Goal: Task Accomplishment & Management: Use online tool/utility

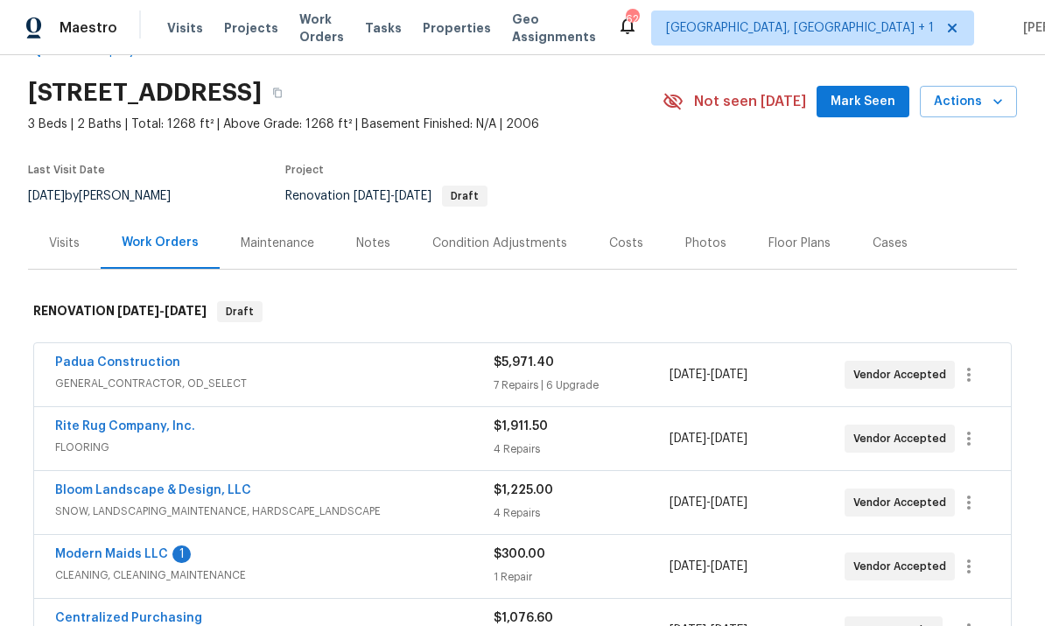
scroll to position [105, 0]
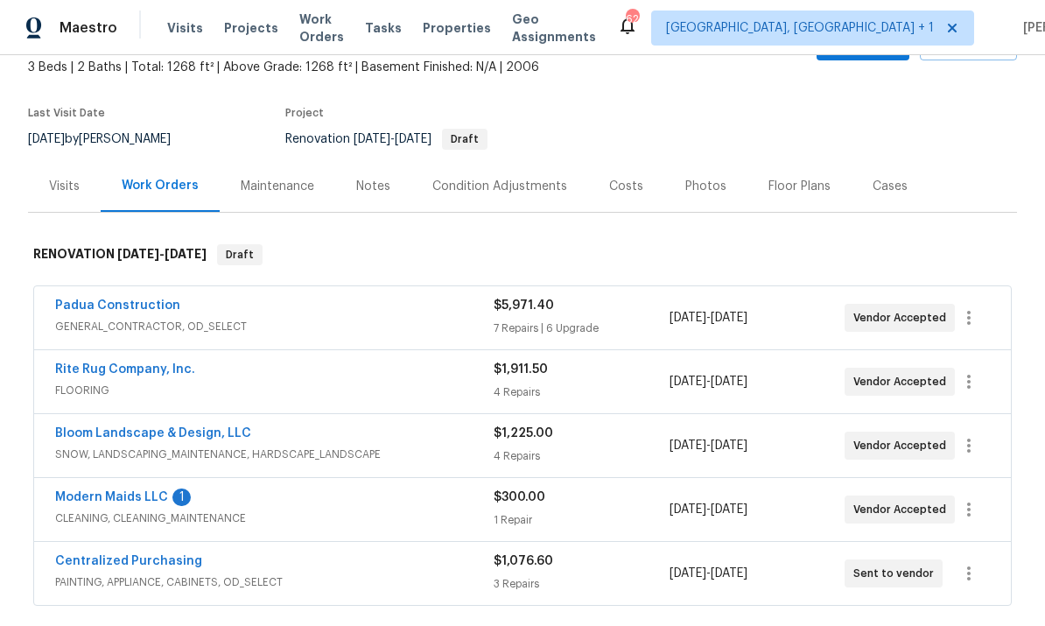
click at [129, 309] on link "Padua Construction" at bounding box center [117, 305] width 125 height 12
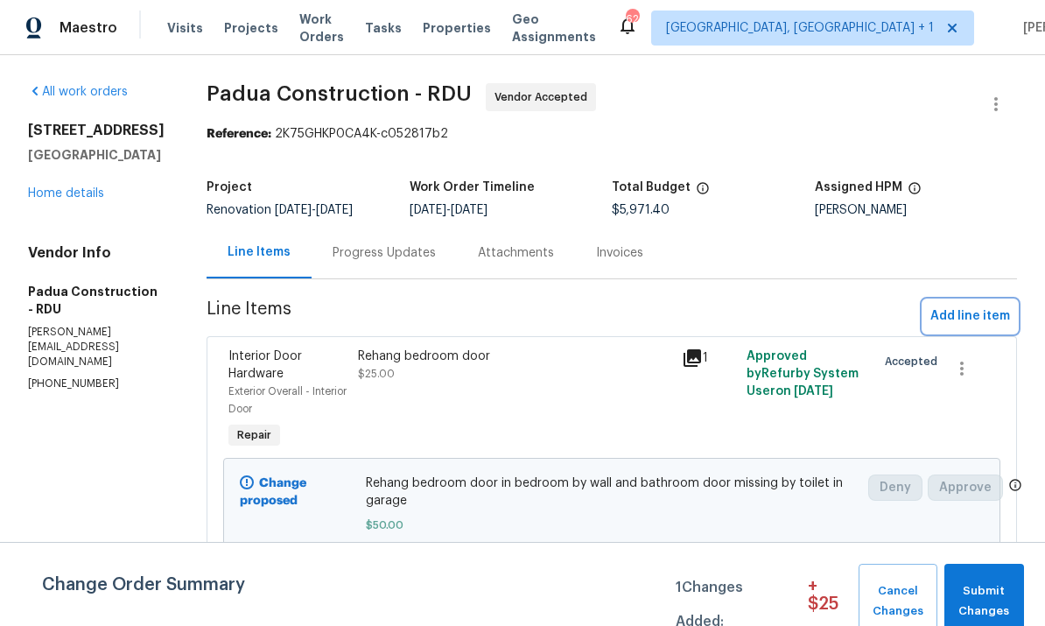
click at [979, 312] on span "Add line item" at bounding box center [970, 316] width 80 height 22
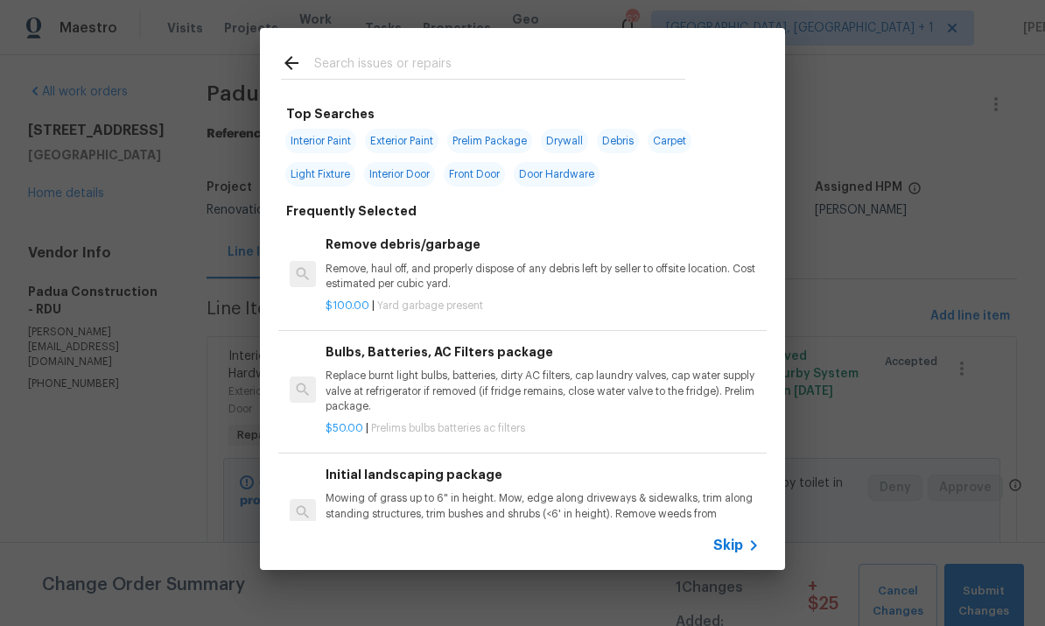
click at [394, 74] on input "text" at bounding box center [499, 66] width 371 height 26
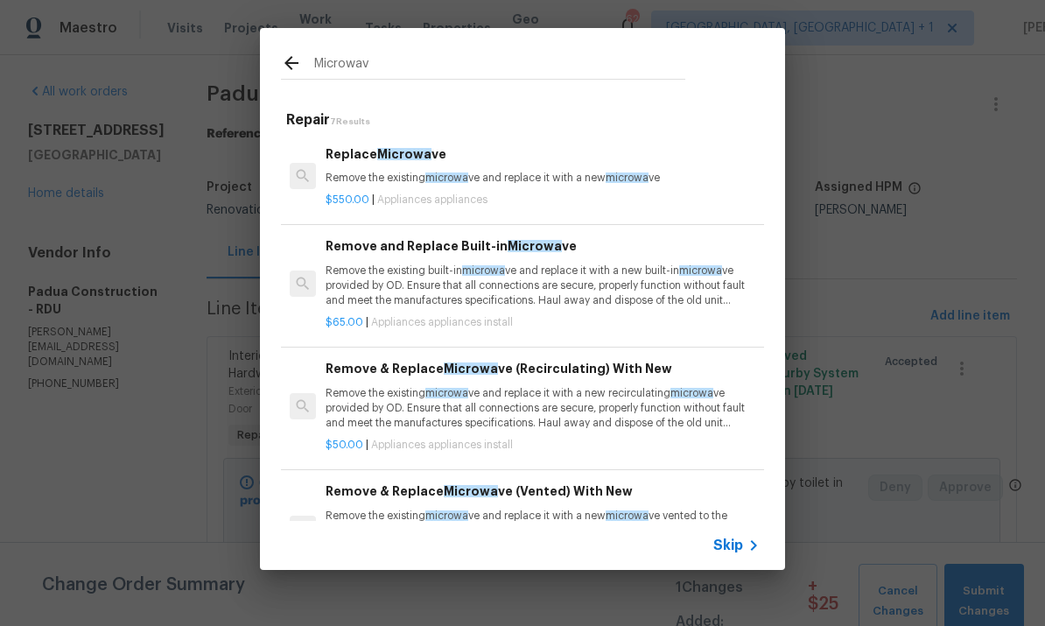
type input "Microwave"
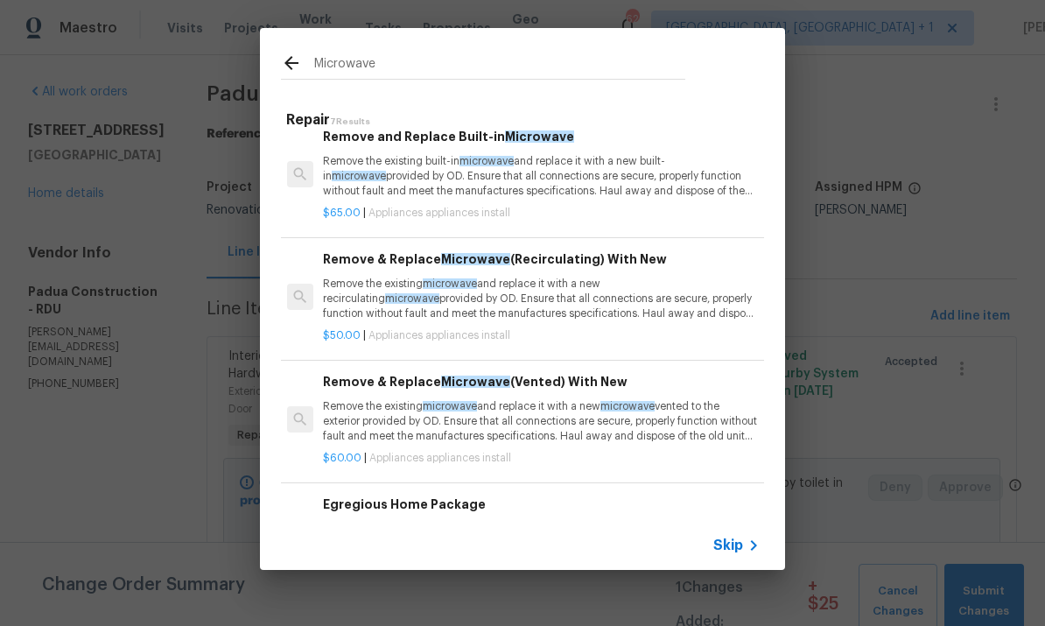
scroll to position [109, 3]
click at [608, 174] on p "Remove the existing built-in microwave and replace it with a new built-in micro…" at bounding box center [540, 177] width 434 height 45
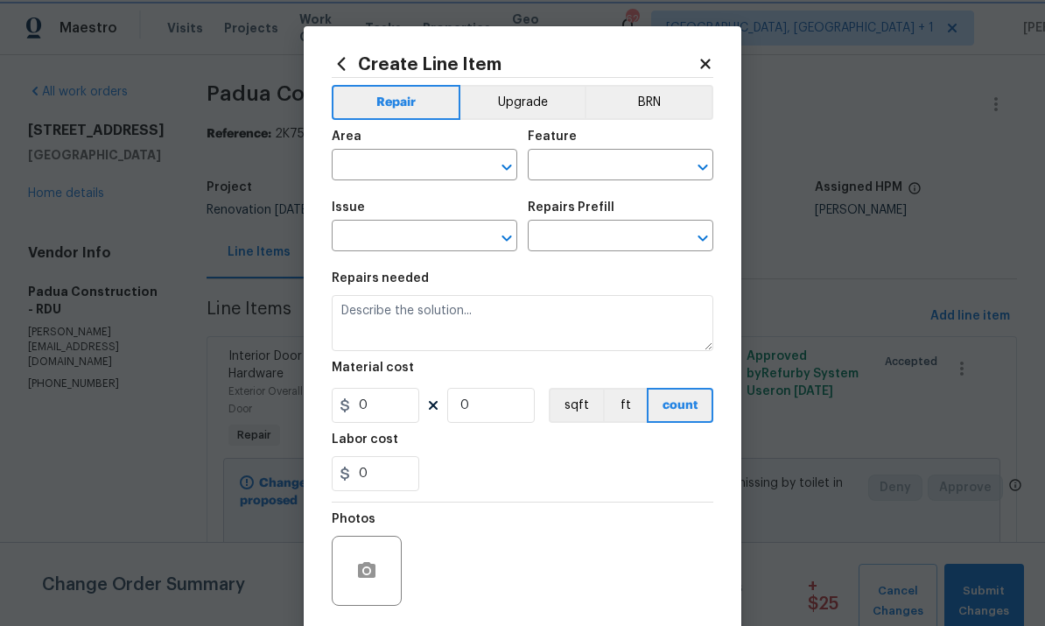
type input "Appliances"
type input "Appliance Install"
type input "Remove and Replace Built-in Microwave $65.00"
type textarea "Remove the existing built-in microwave and replace it with a new built-in micro…"
type input "65"
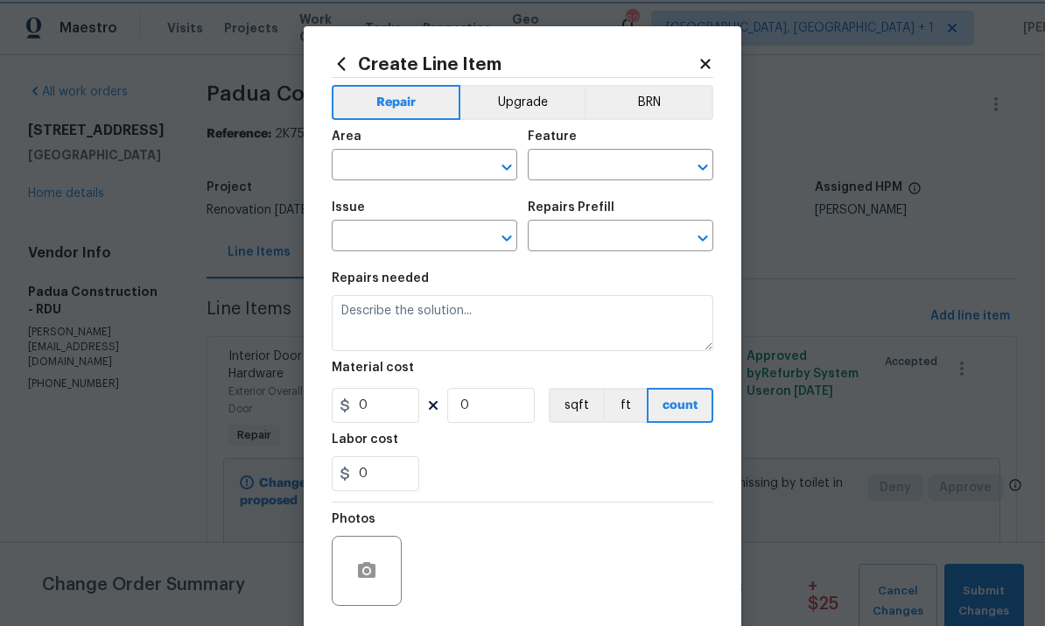
type input "1"
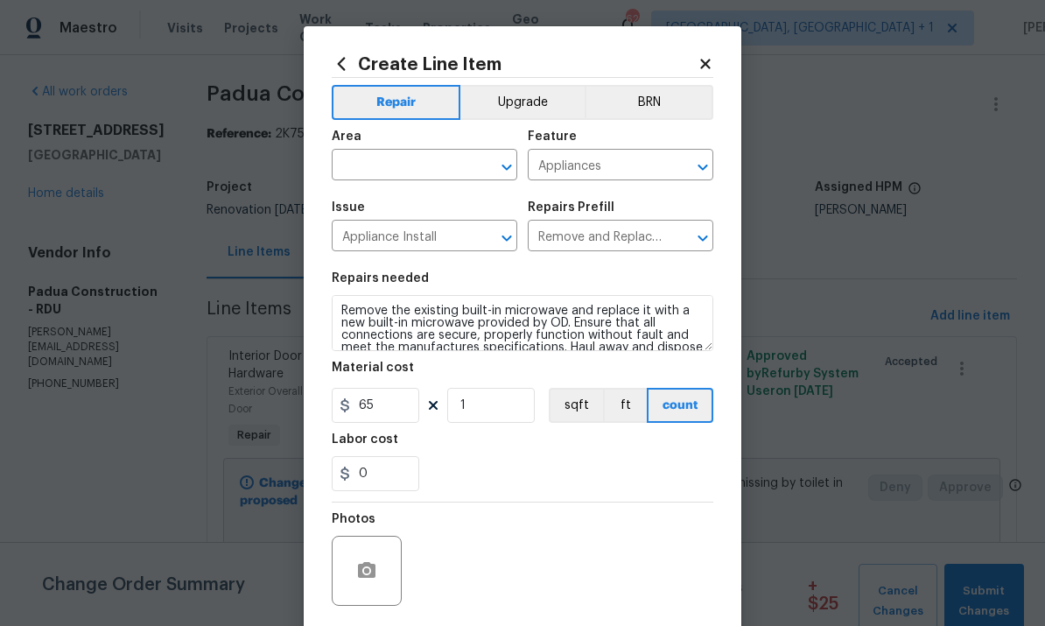
click at [396, 170] on input "text" at bounding box center [400, 166] width 137 height 27
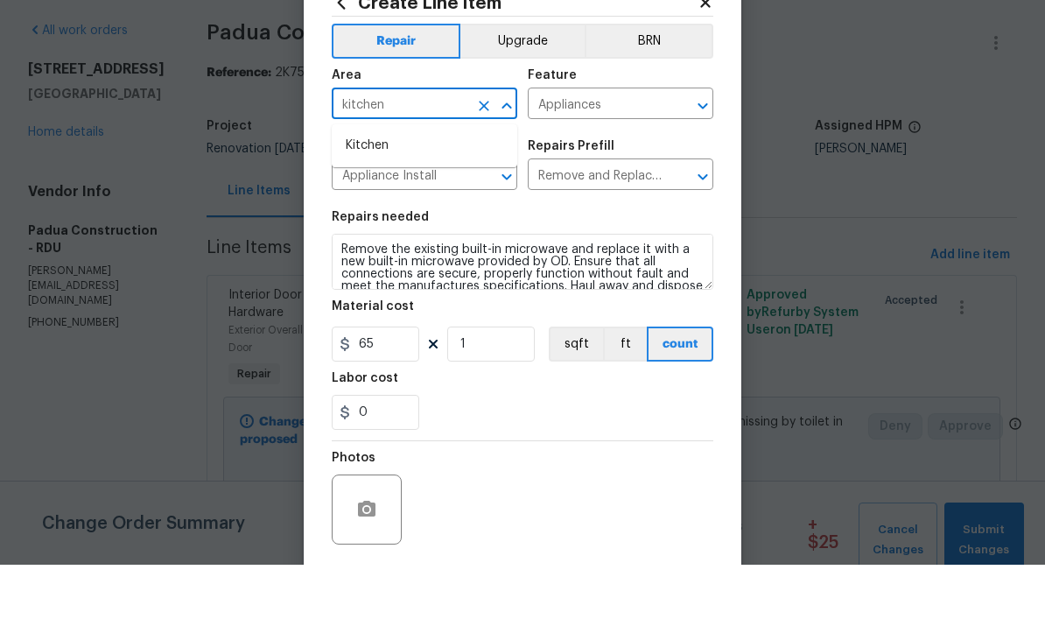
click at [377, 193] on li "Kitchen" at bounding box center [425, 207] width 186 height 29
type input "Kitchen"
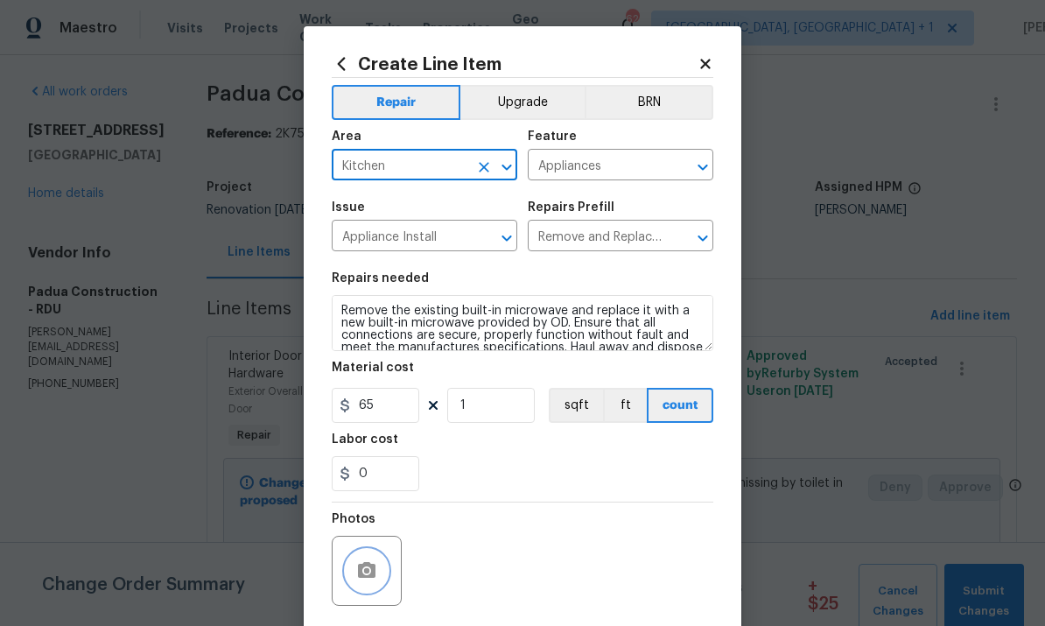
click at [374, 567] on icon "button" at bounding box center [367, 570] width 18 height 16
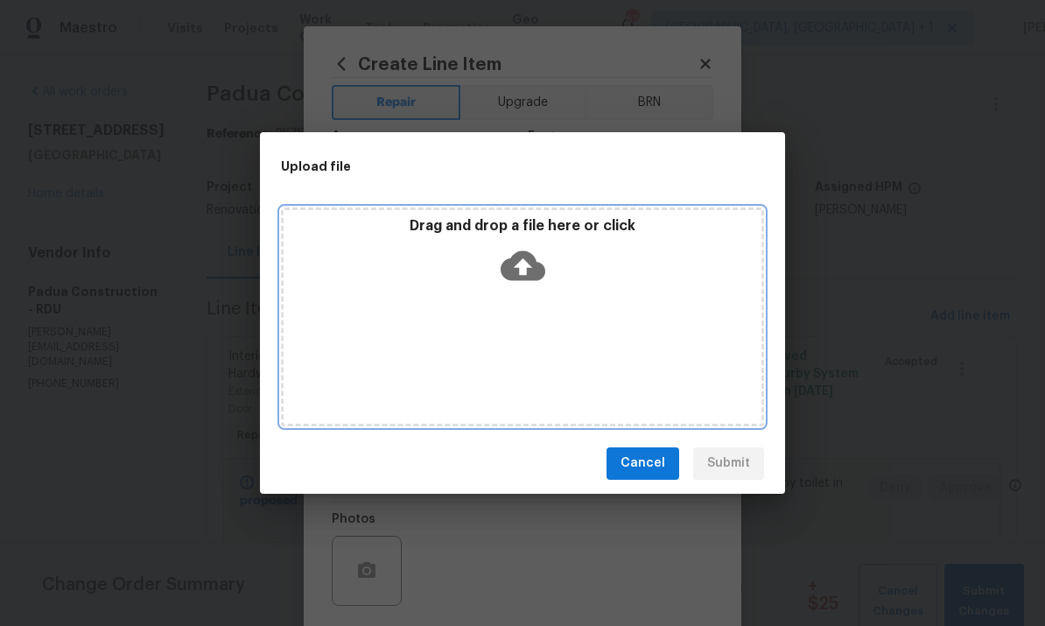
click at [529, 265] on icon at bounding box center [523, 265] width 45 height 45
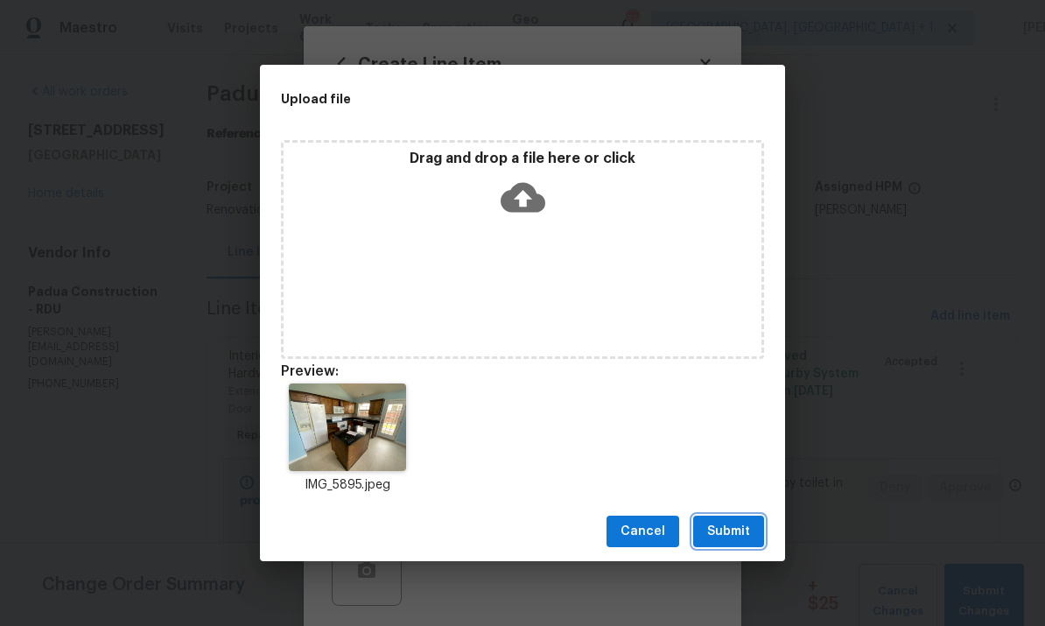
click at [737, 534] on span "Submit" at bounding box center [728, 532] width 43 height 22
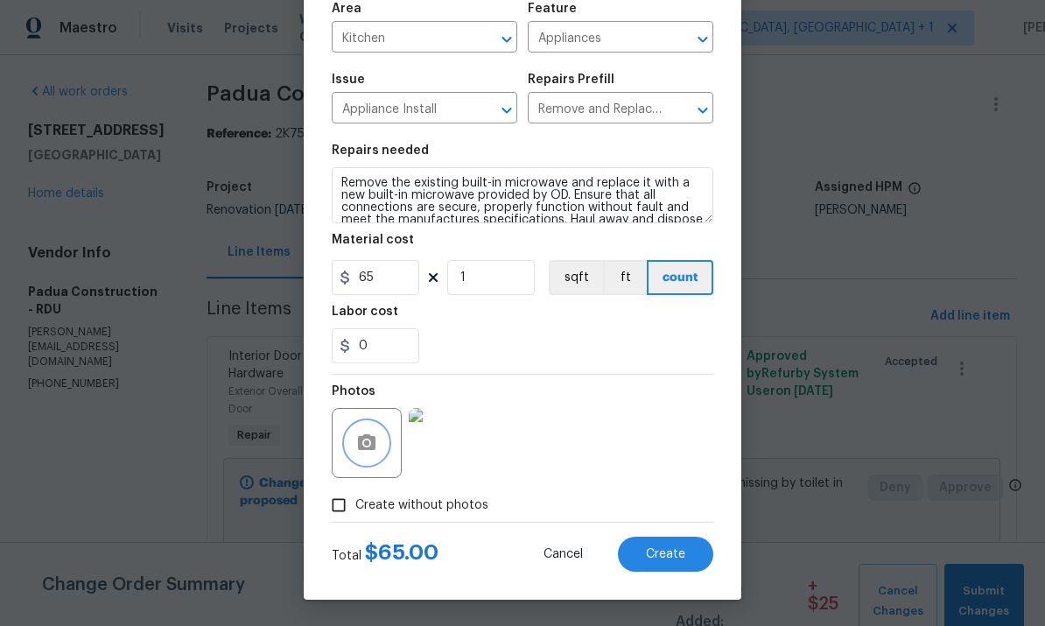
scroll to position [131, 0]
click at [657, 552] on span "Create" at bounding box center [665, 554] width 39 height 13
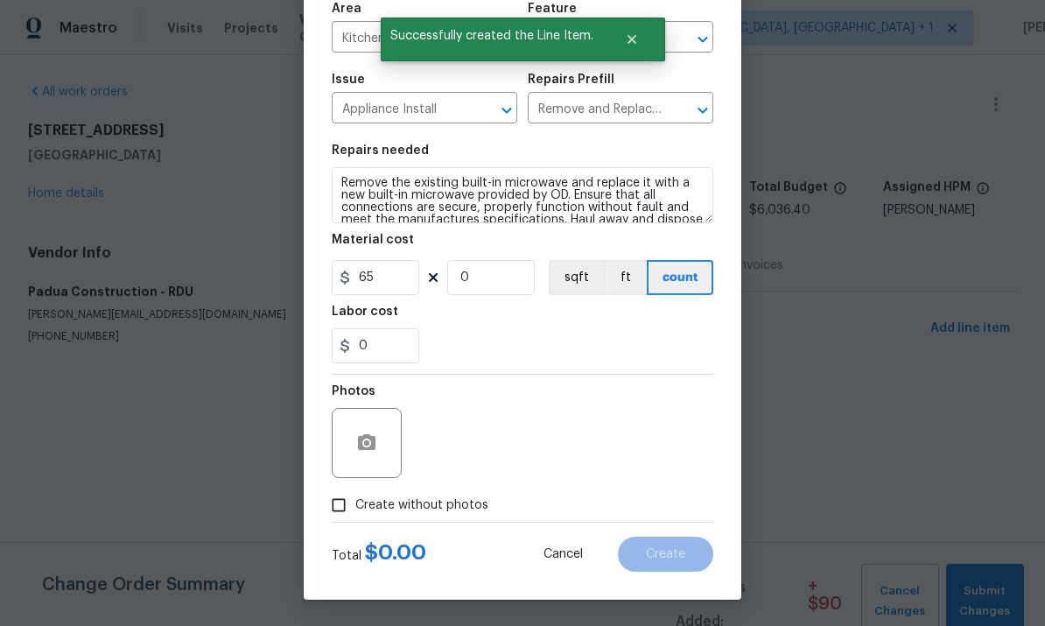
scroll to position [0, 0]
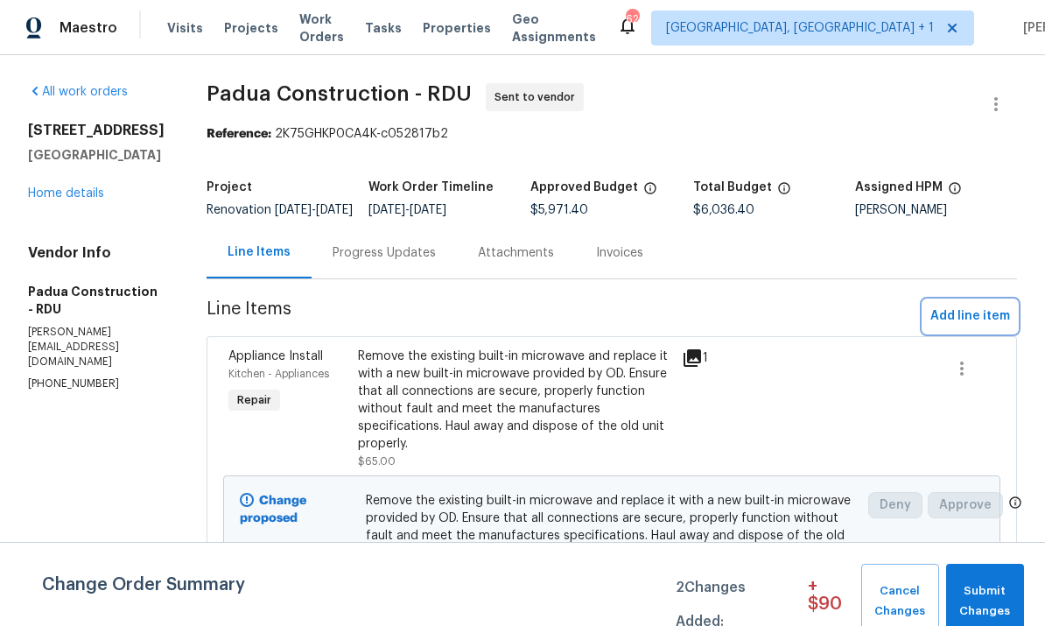
click at [977, 322] on span "Add line item" at bounding box center [970, 316] width 80 height 22
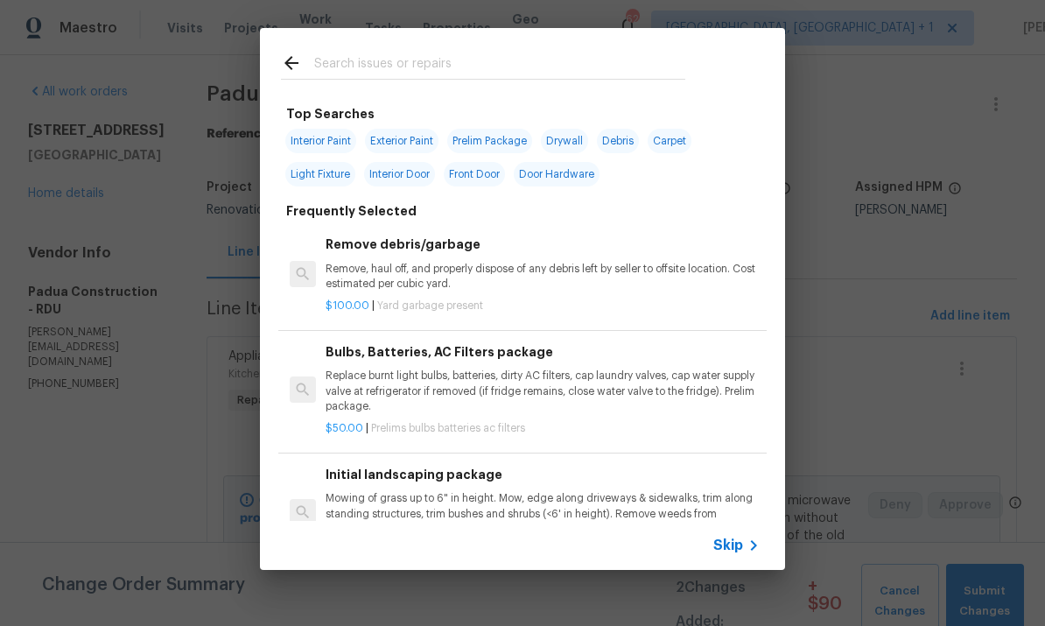
click at [382, 60] on input "text" at bounding box center [499, 66] width 371 height 26
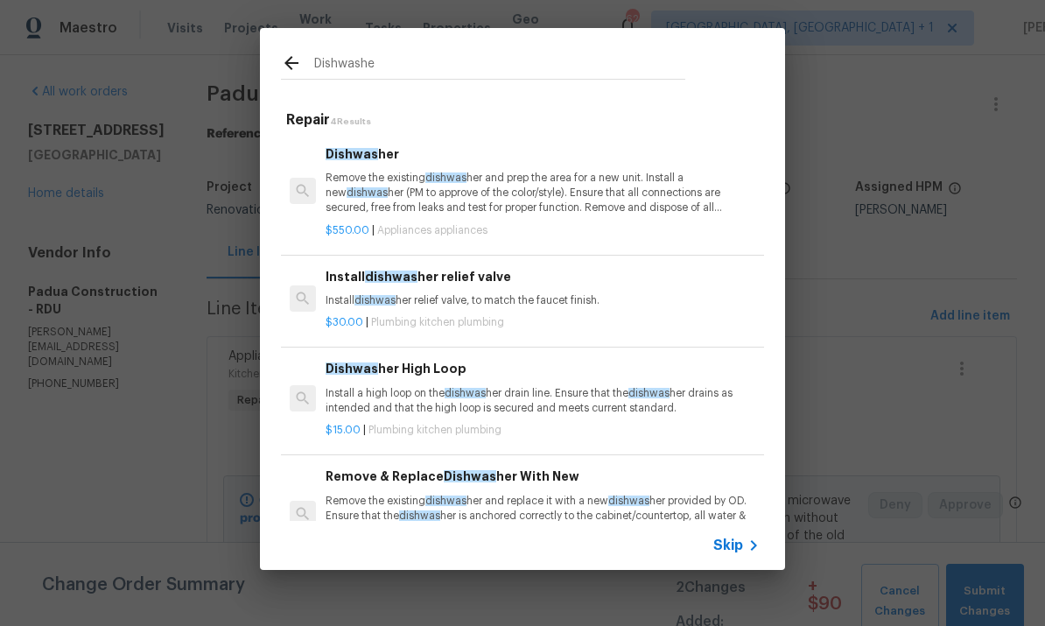
type input "Dishwasher"
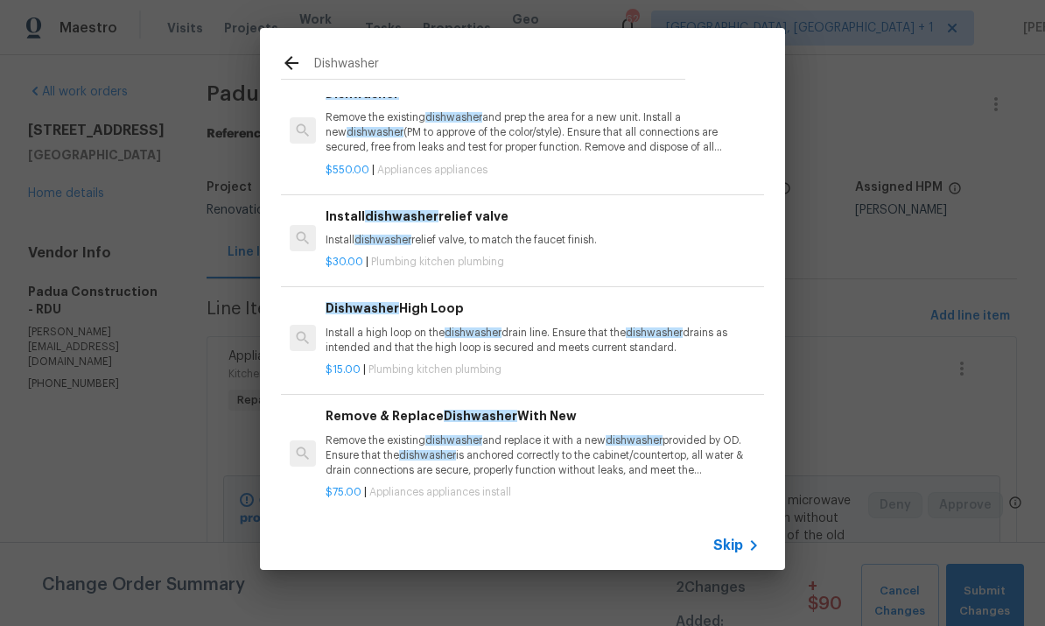
scroll to position [54, 0]
click at [584, 439] on p "Remove the existing dishwasher and replace it with a new dishwasher provided by…" at bounding box center [543, 455] width 434 height 45
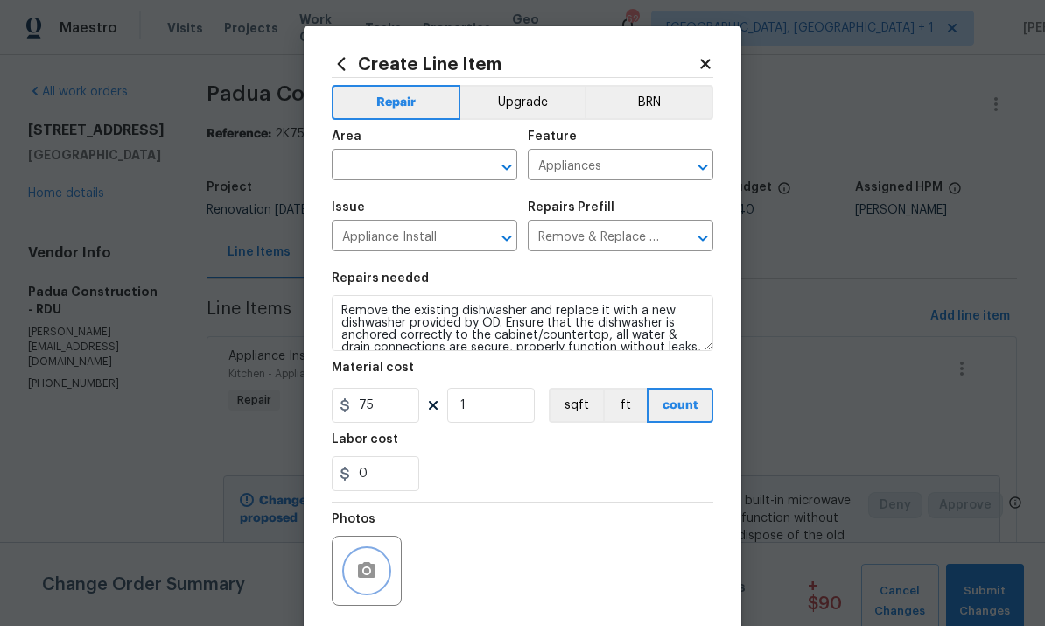
click at [385, 573] on button "button" at bounding box center [367, 571] width 42 height 42
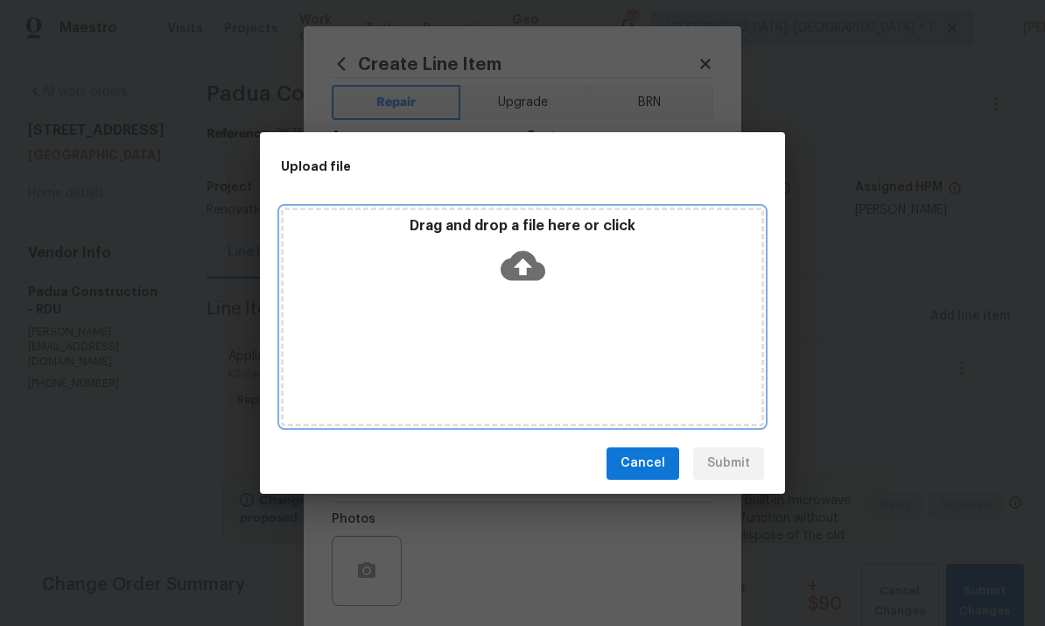
click at [526, 259] on icon at bounding box center [523, 265] width 45 height 30
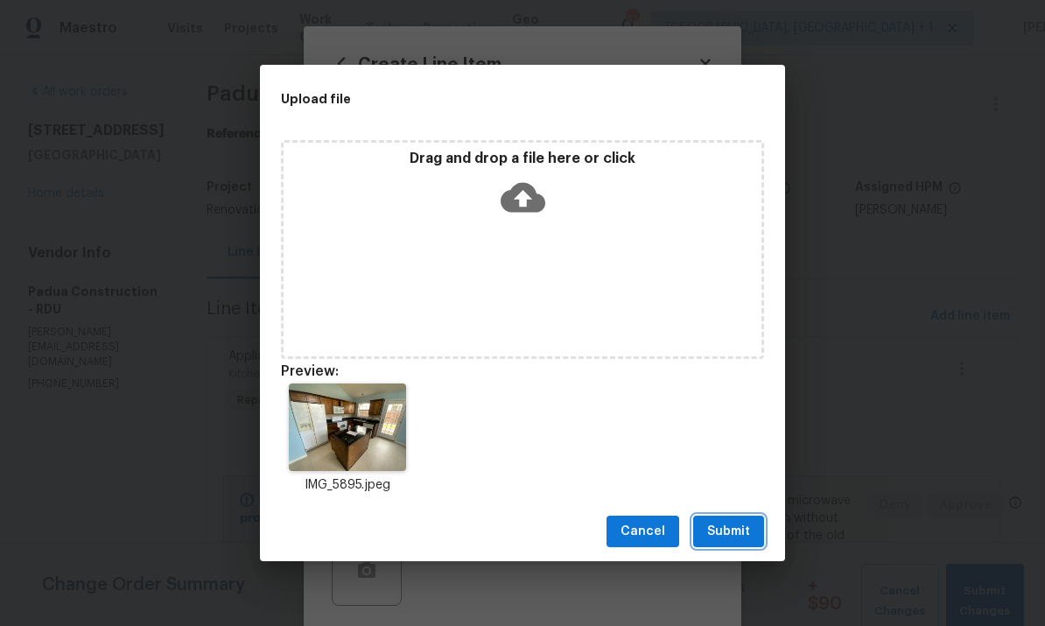
click at [747, 536] on span "Submit" at bounding box center [728, 532] width 43 height 22
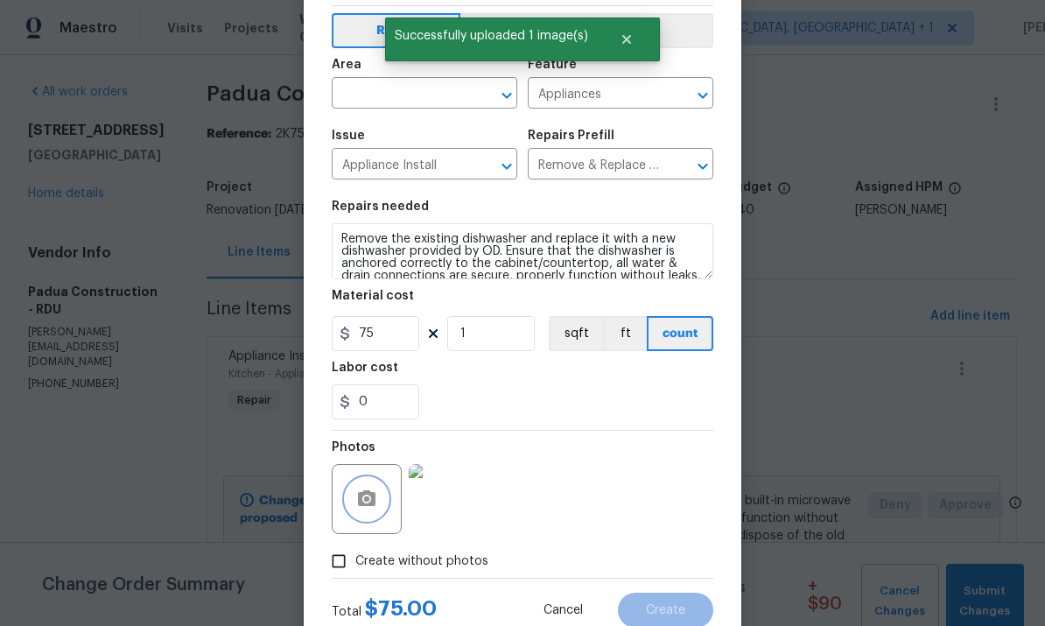
scroll to position [68, 0]
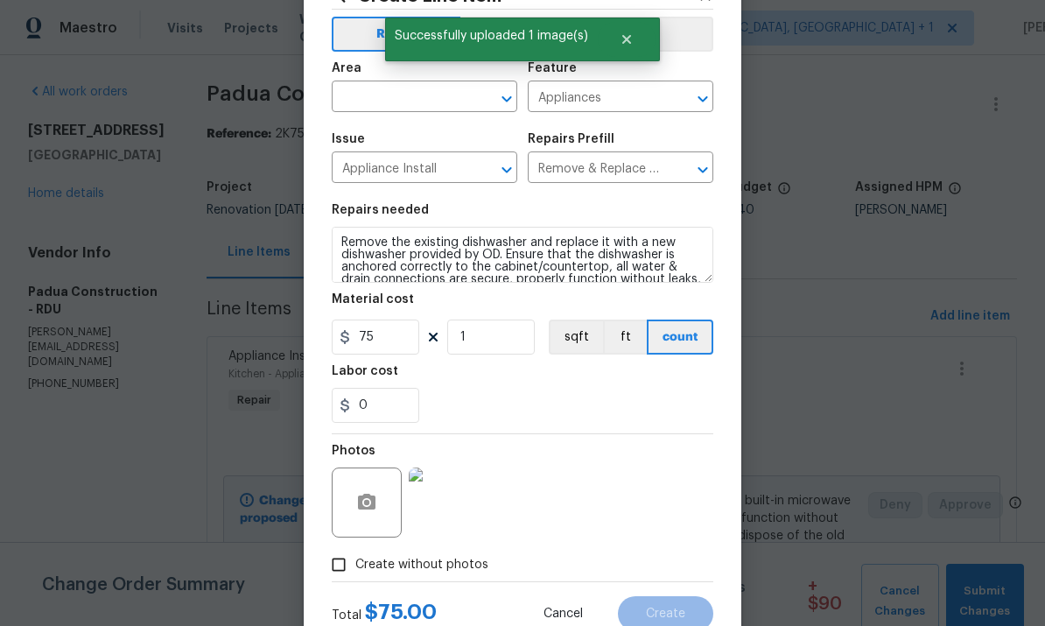
click at [393, 103] on input "text" at bounding box center [400, 98] width 137 height 27
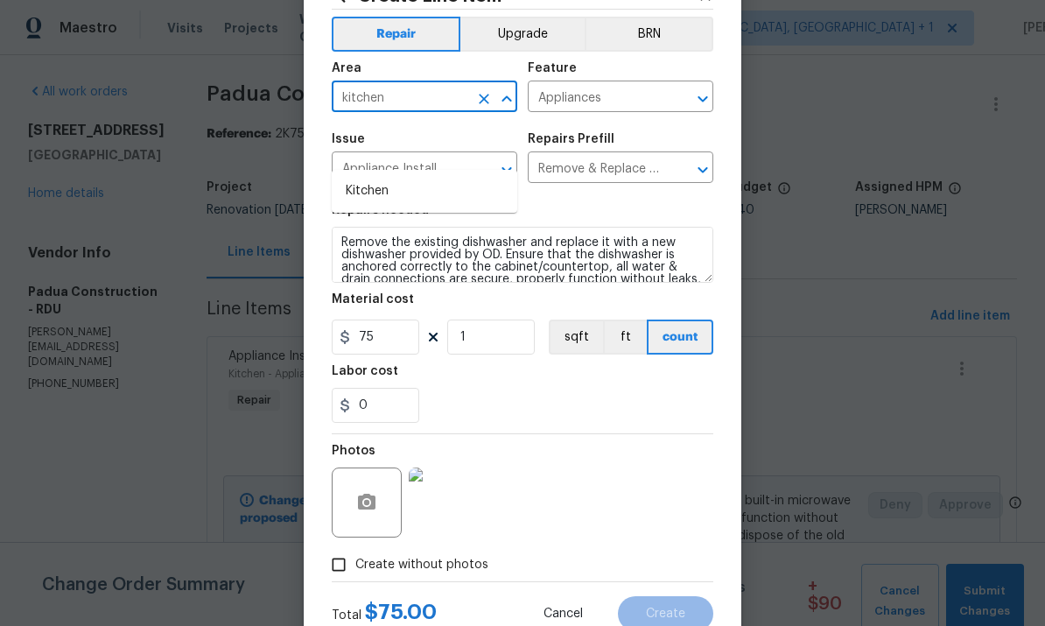
click at [381, 177] on li "Kitchen" at bounding box center [425, 191] width 186 height 29
type input "Kitchen"
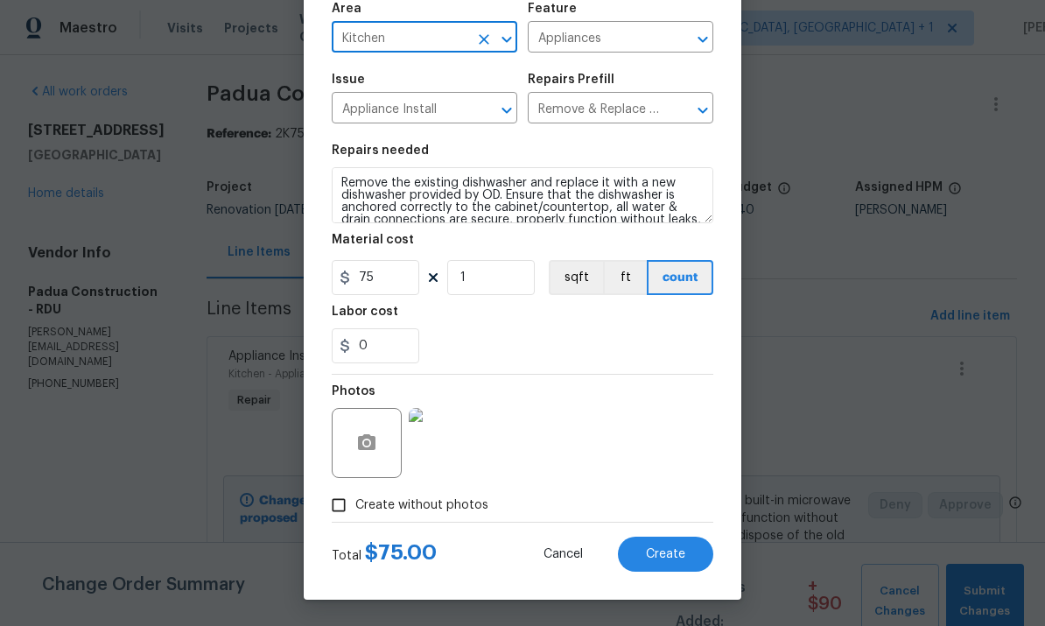
click at [681, 557] on span "Create" at bounding box center [665, 554] width 39 height 13
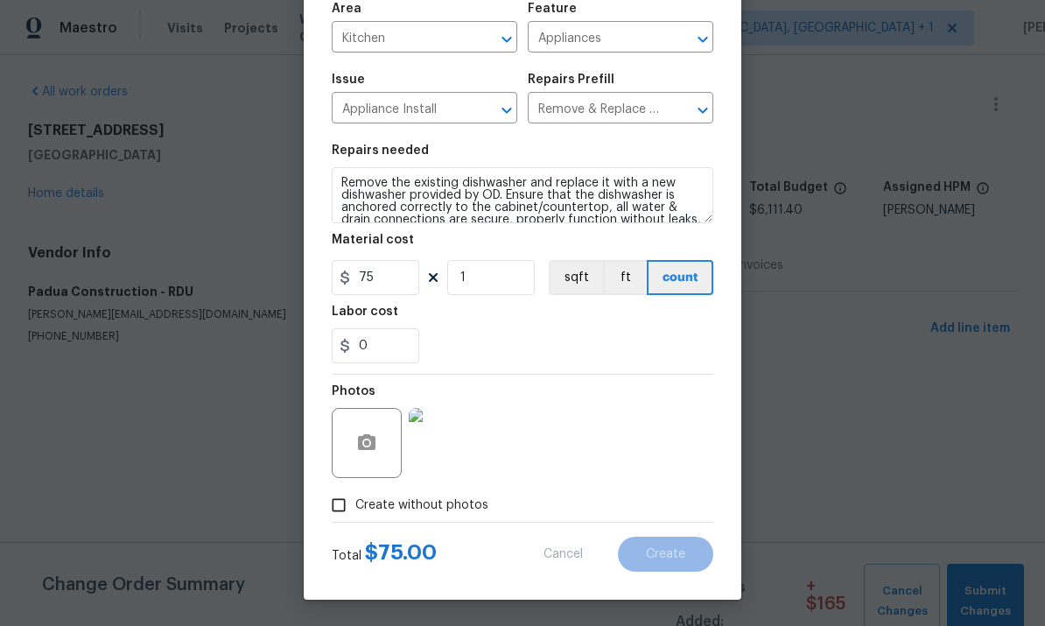
scroll to position [0, 0]
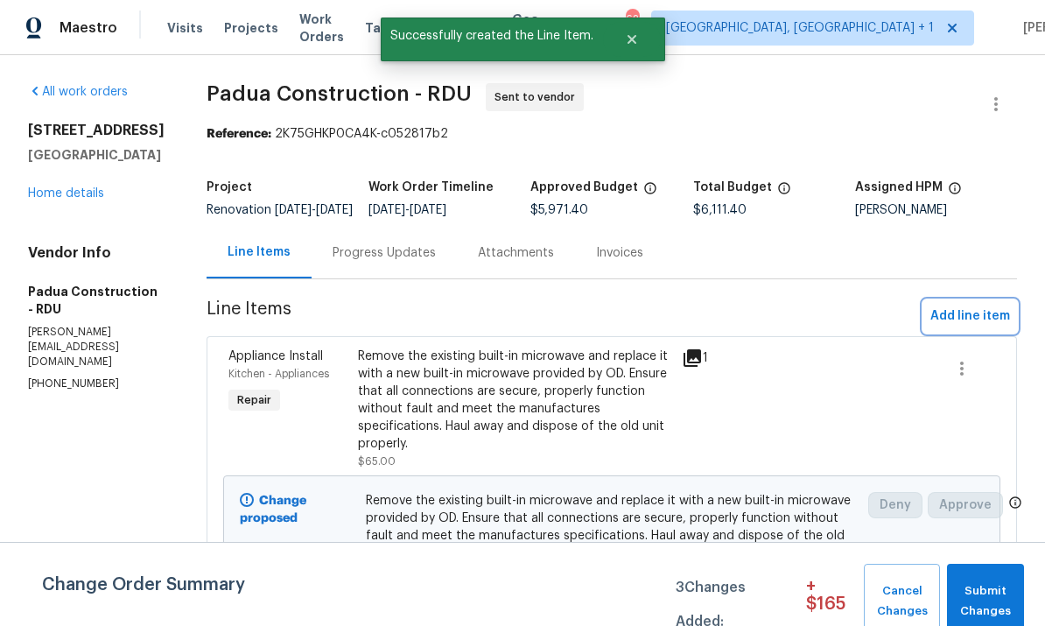
click at [968, 327] on span "Add line item" at bounding box center [970, 316] width 80 height 22
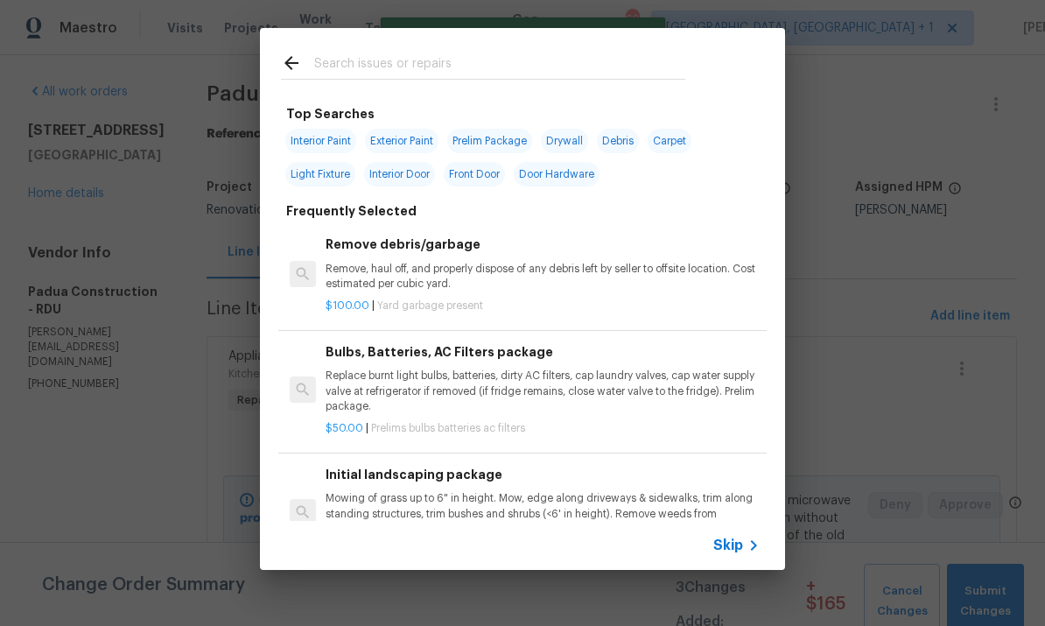
click at [368, 67] on input "text" at bounding box center [499, 66] width 371 height 26
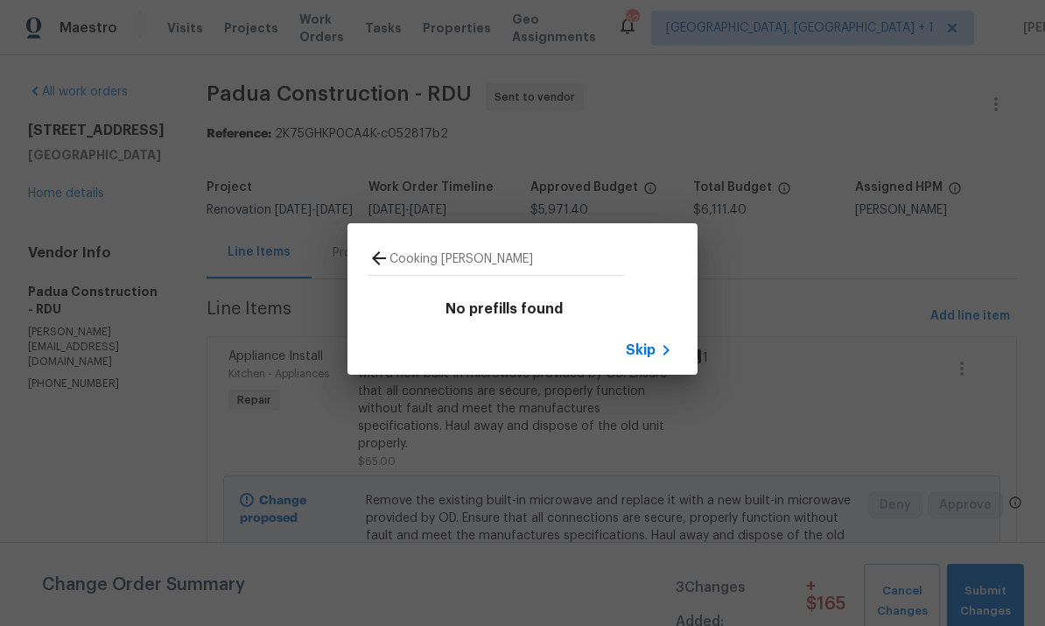
click at [477, 259] on input "Cooking Raj" at bounding box center [506, 261] width 235 height 26
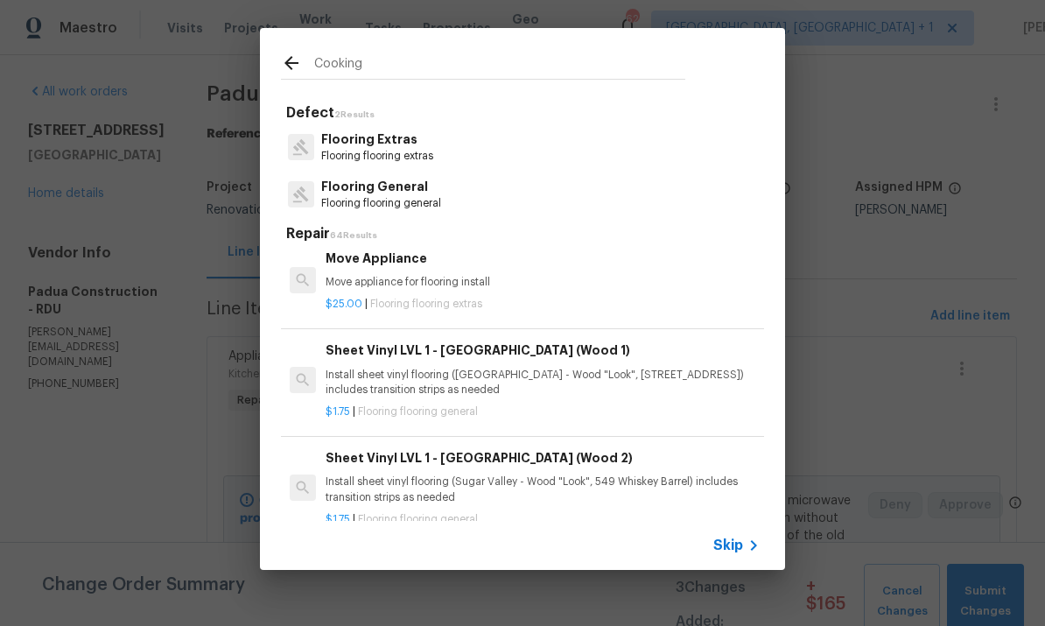
scroll to position [301, 0]
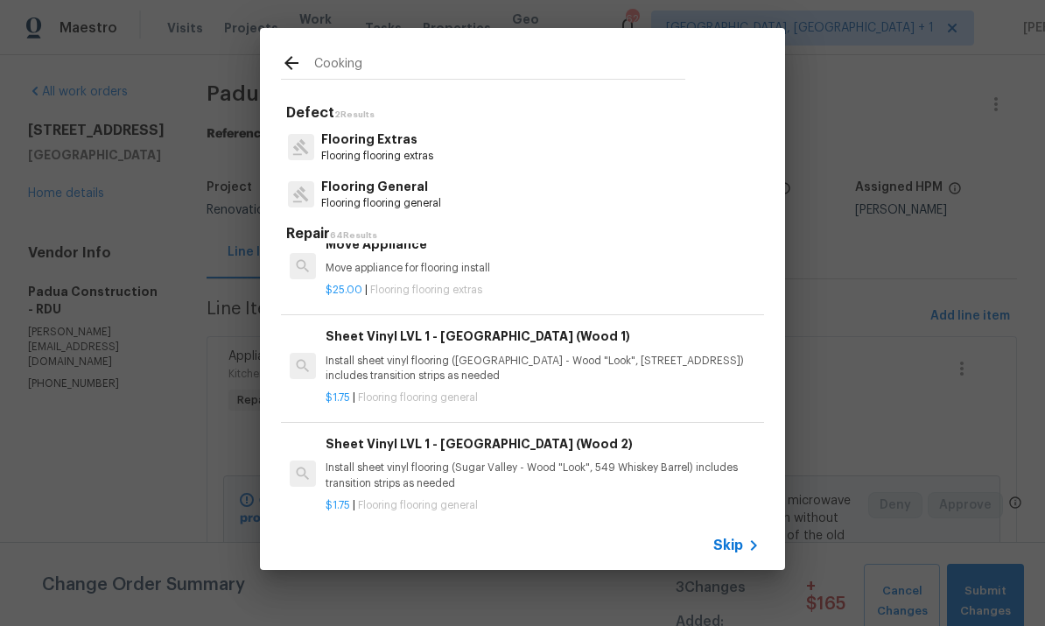
click at [391, 67] on input "Cooking" at bounding box center [499, 66] width 371 height 26
type input "C"
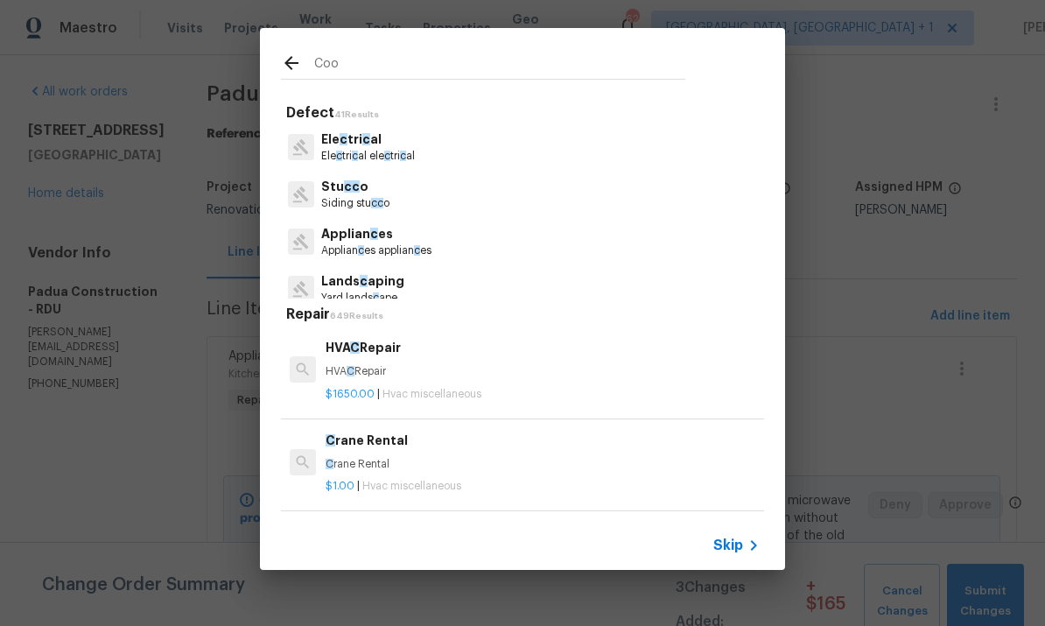
type input "Cook"
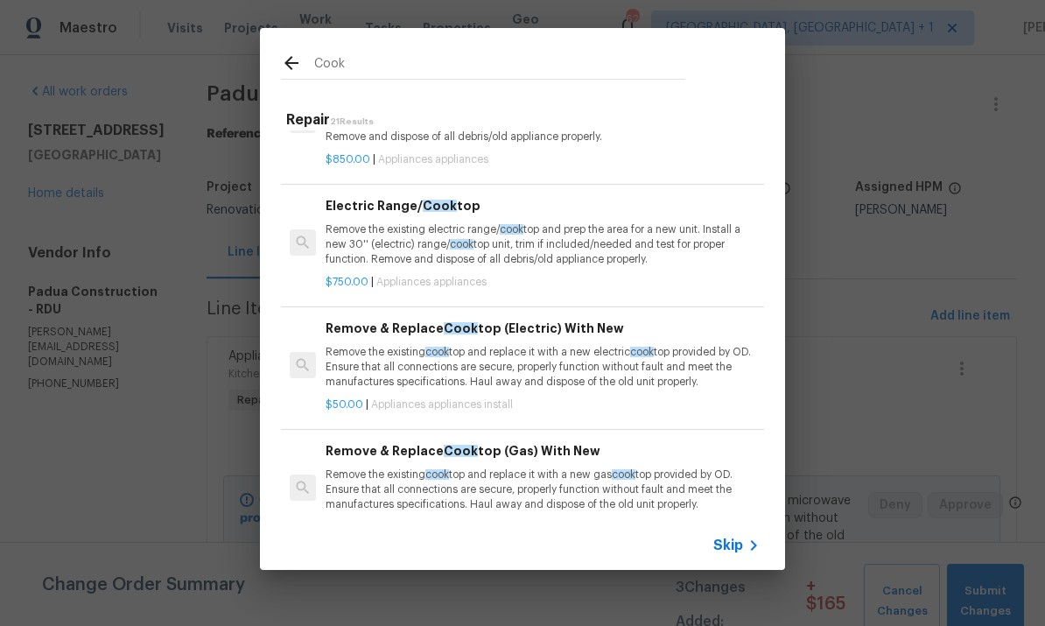
scroll to position [72, 0]
click at [546, 368] on p "Remove the existing cook top and replace it with a new electric cook top provid…" at bounding box center [543, 366] width 434 height 45
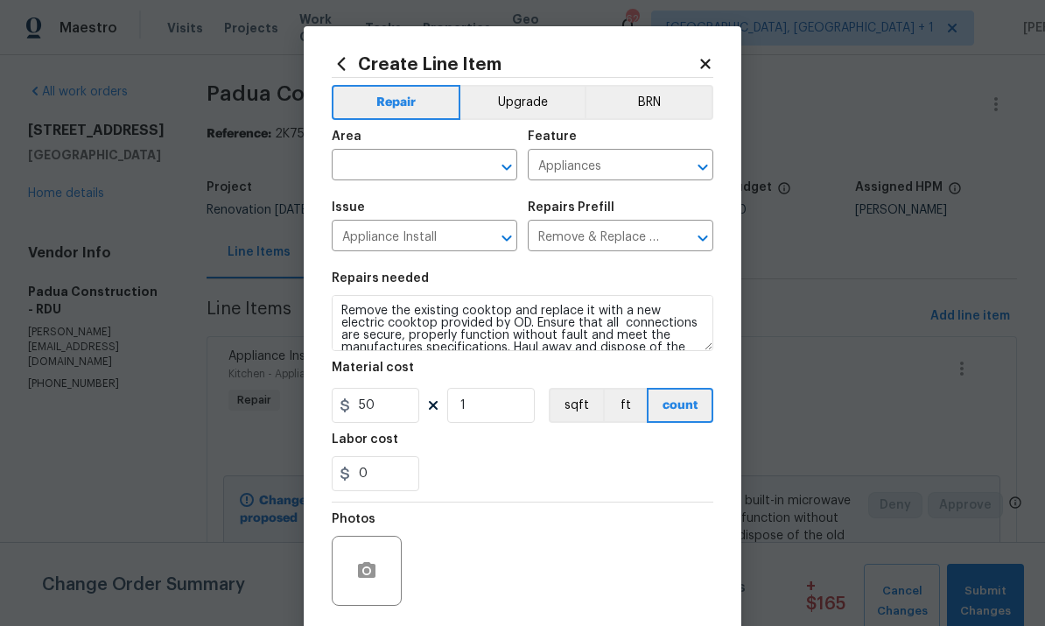
click at [400, 172] on input "text" at bounding box center [400, 166] width 137 height 27
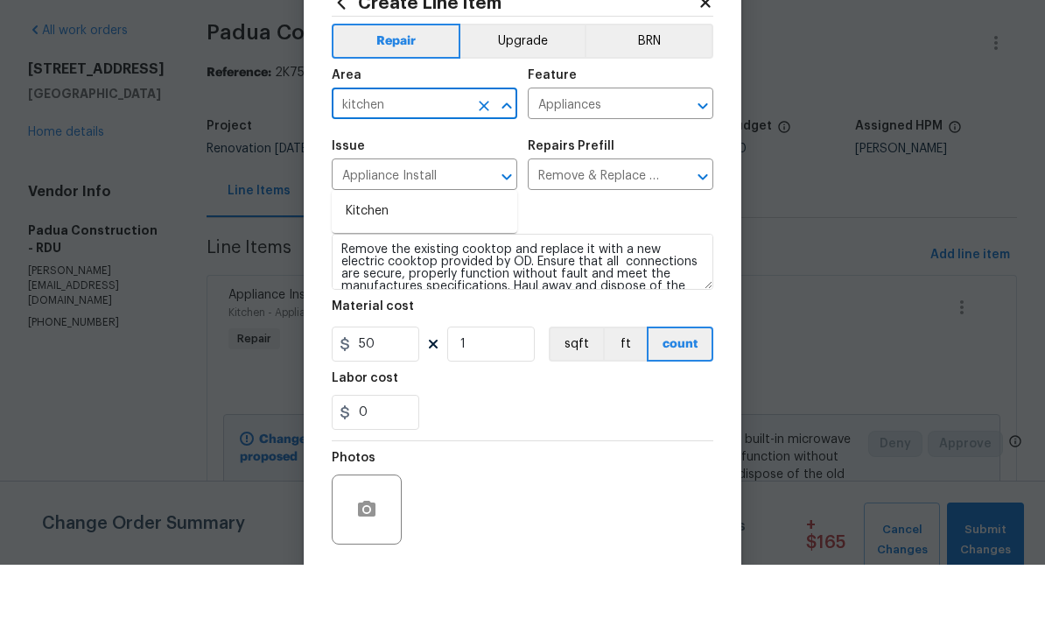
click at [371, 258] on li "Kitchen" at bounding box center [425, 272] width 186 height 29
type input "Kitchen"
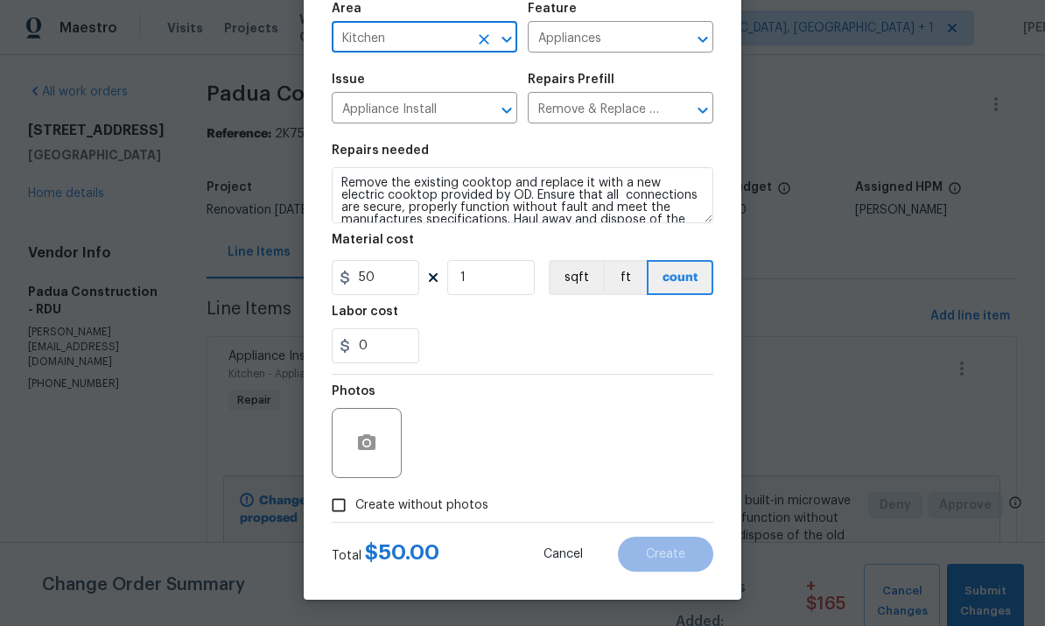
scroll to position [131, 0]
click at [367, 452] on icon "button" at bounding box center [366, 442] width 21 height 21
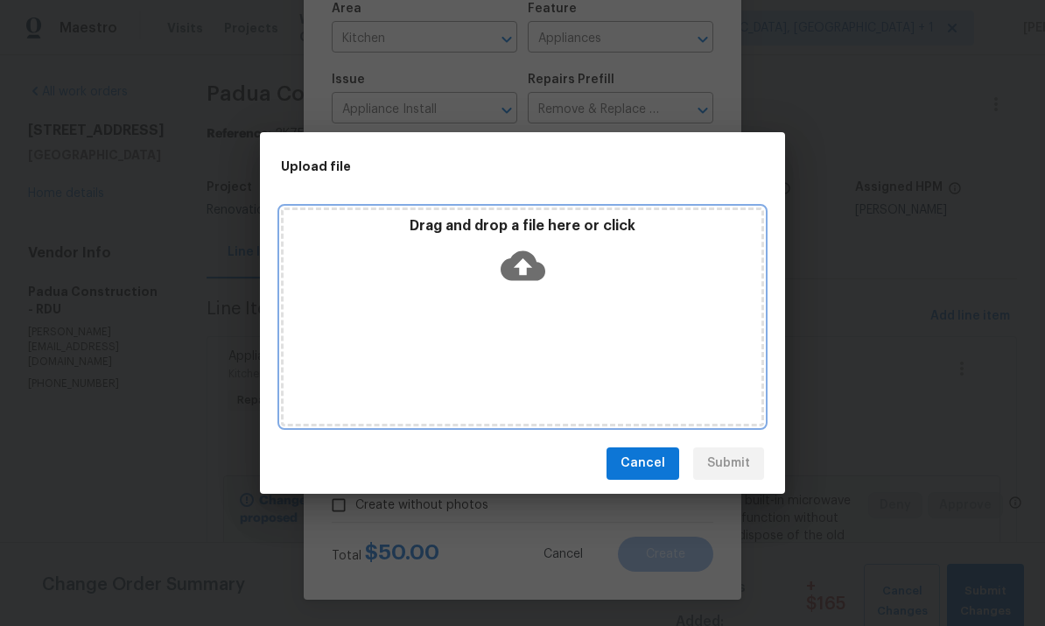
click at [533, 259] on icon at bounding box center [523, 265] width 45 height 30
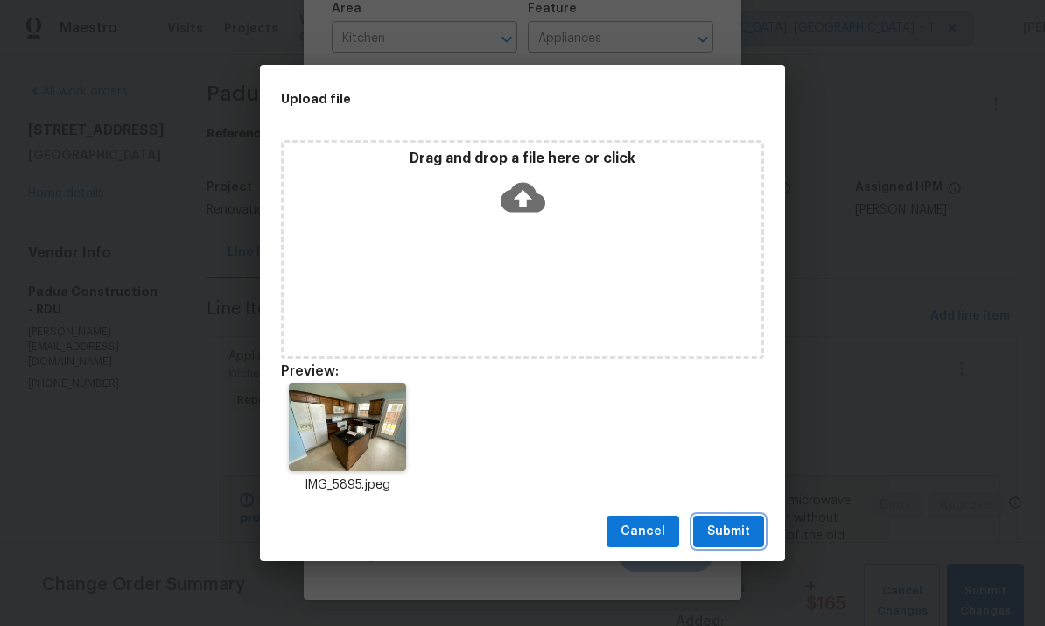
click at [754, 531] on button "Submit" at bounding box center [728, 531] width 71 height 32
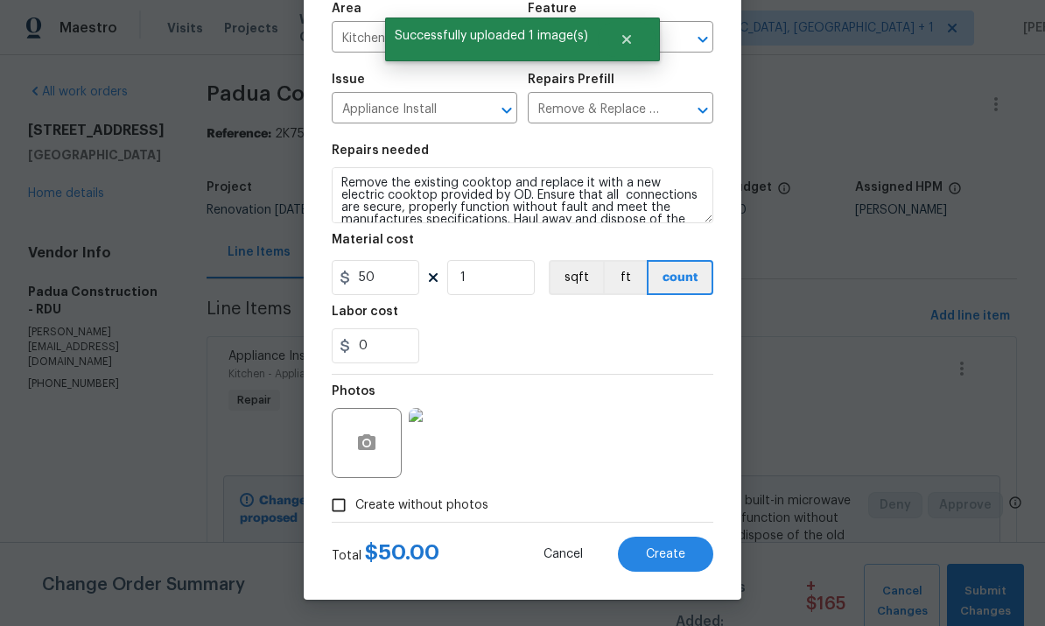
click at [676, 559] on span "Create" at bounding box center [665, 554] width 39 height 13
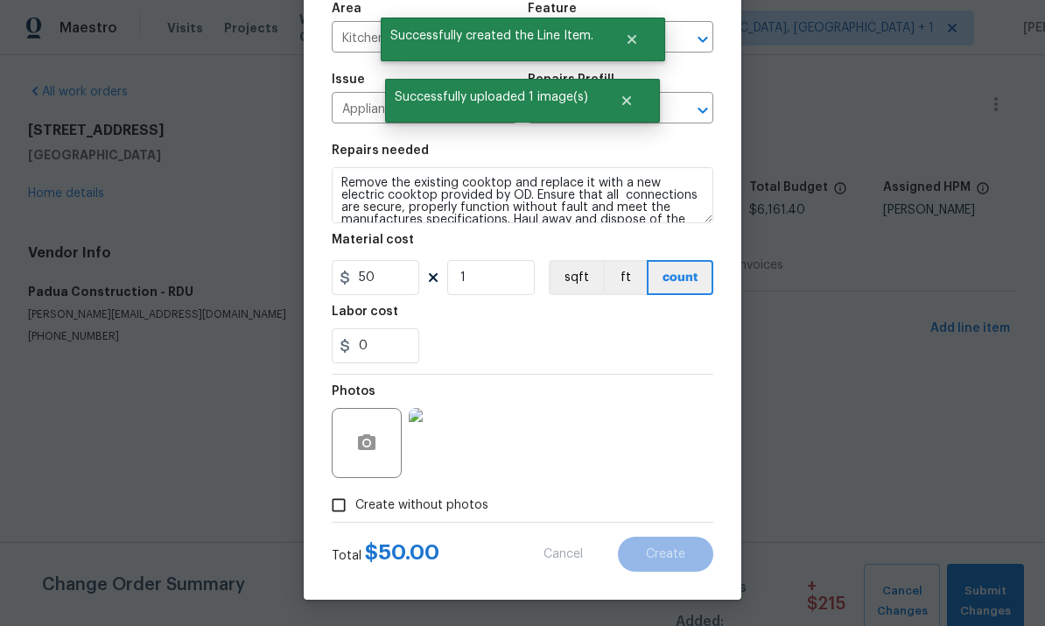
scroll to position [0, 0]
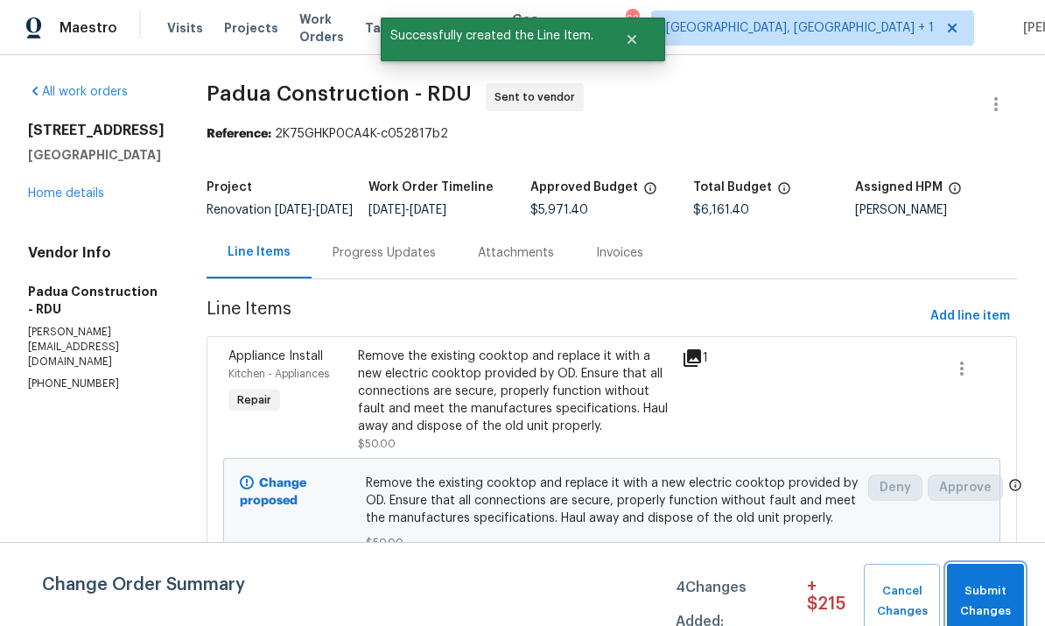
click at [1004, 597] on span "Submit Changes" at bounding box center [986, 601] width 60 height 40
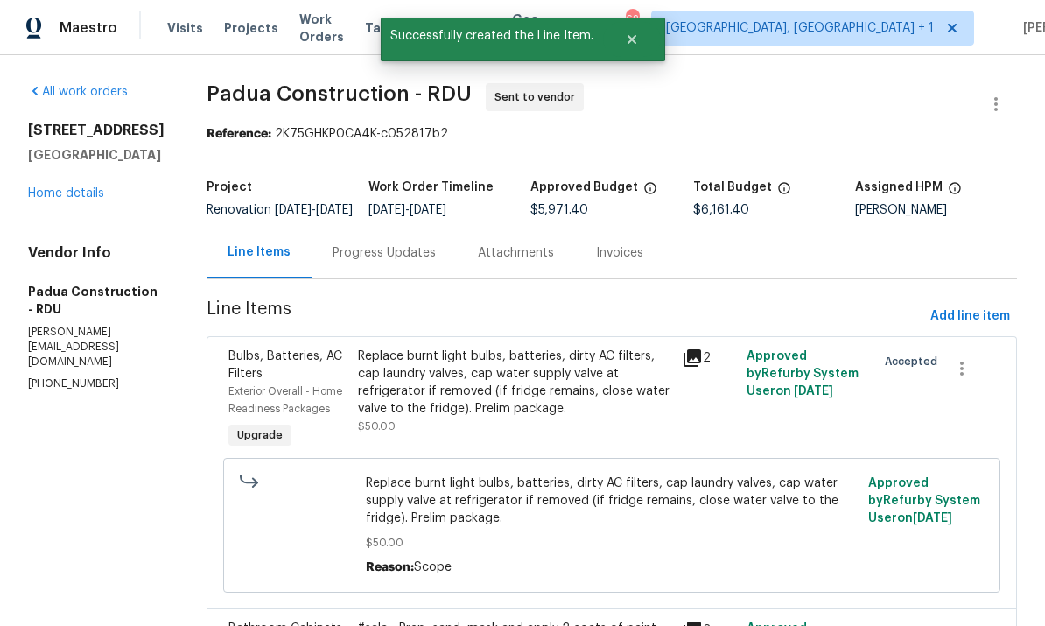
click at [355, 262] on div "Progress Updates" at bounding box center [384, 253] width 103 height 18
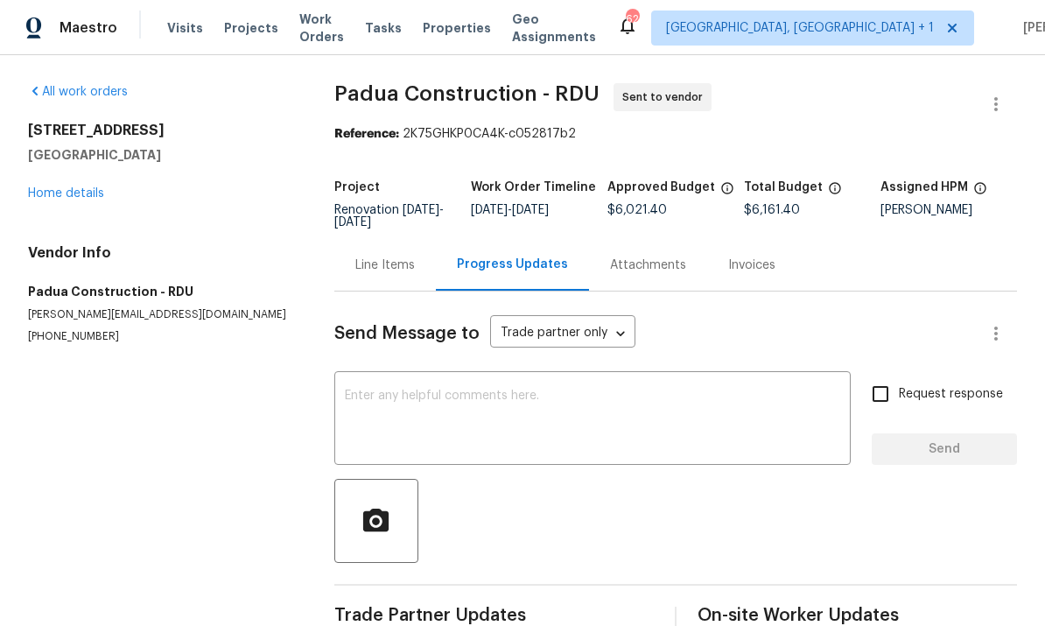
click at [483, 254] on div "Progress Updates" at bounding box center [512, 265] width 153 height 52
click at [497, 261] on div "Progress Updates" at bounding box center [512, 265] width 111 height 18
click at [81, 187] on link "Home details" at bounding box center [66, 193] width 76 height 12
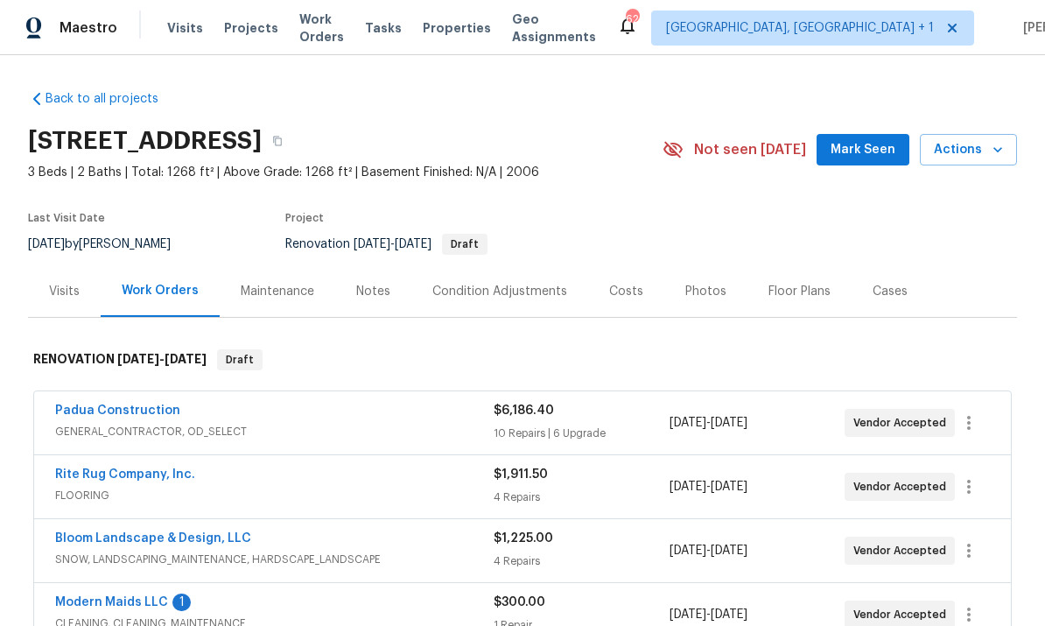
click at [874, 157] on span "Mark Seen" at bounding box center [863, 150] width 65 height 22
click at [129, 607] on link "Modern Maids LLC" at bounding box center [111, 602] width 113 height 12
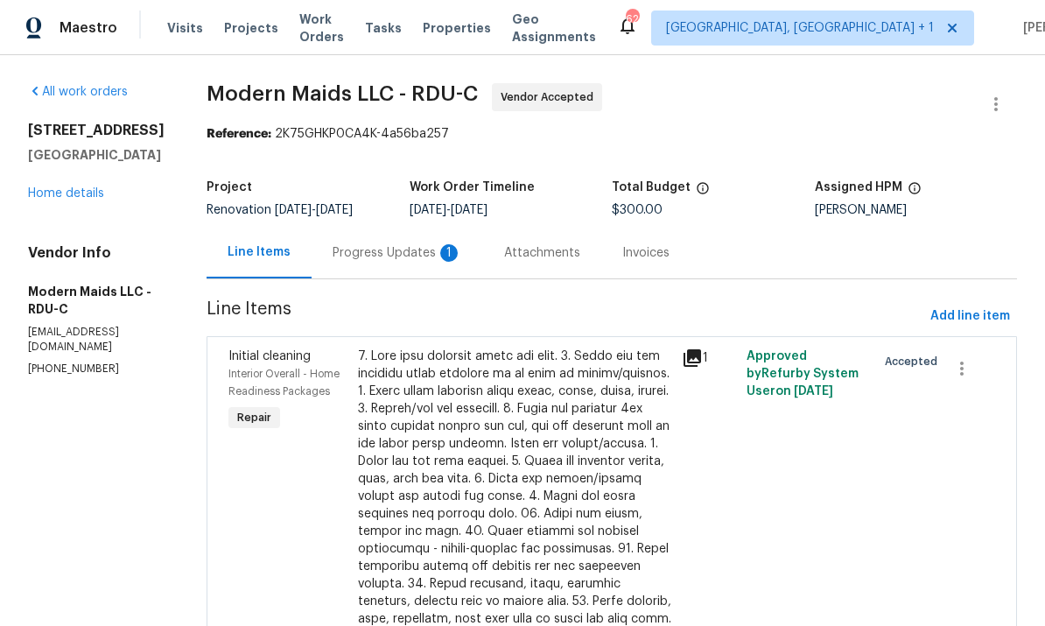
click at [408, 253] on div "Progress Updates 1" at bounding box center [398, 253] width 130 height 18
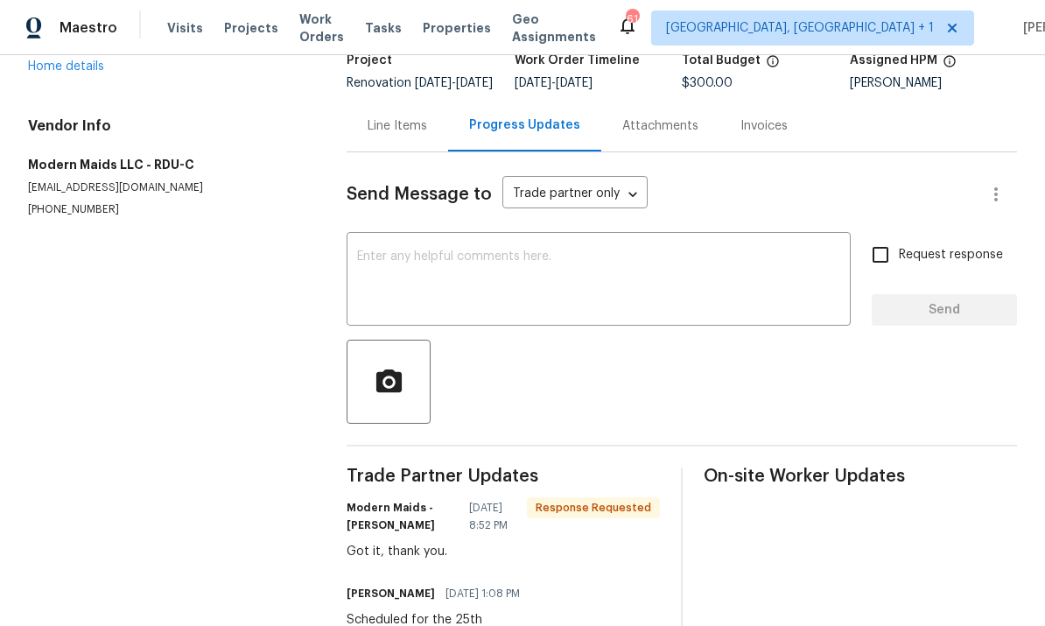
scroll to position [126, 0]
click at [409, 561] on div "Got it, thank you." at bounding box center [503, 552] width 313 height 18
click at [443, 268] on textarea at bounding box center [598, 281] width 483 height 61
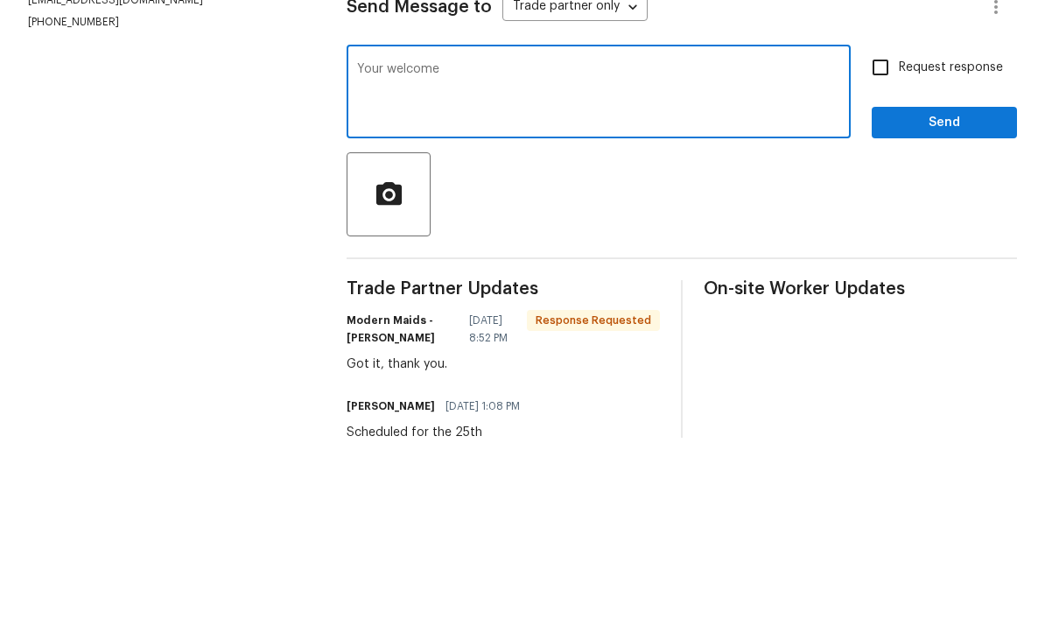
type textarea "Your welcome"
click at [964, 300] on span "Send" at bounding box center [944, 311] width 117 height 22
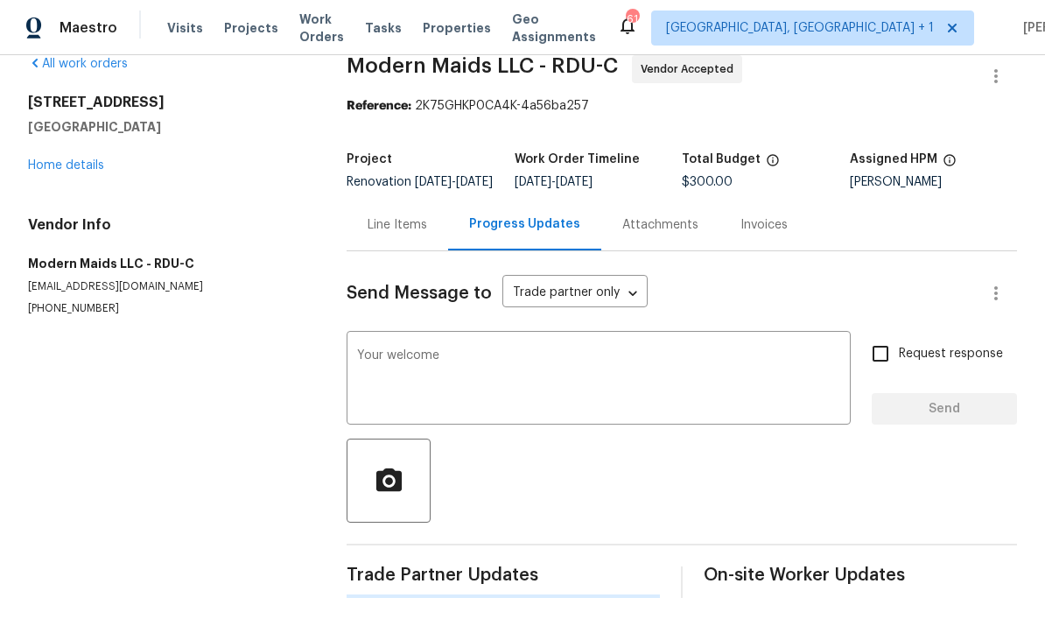
scroll to position [0, 0]
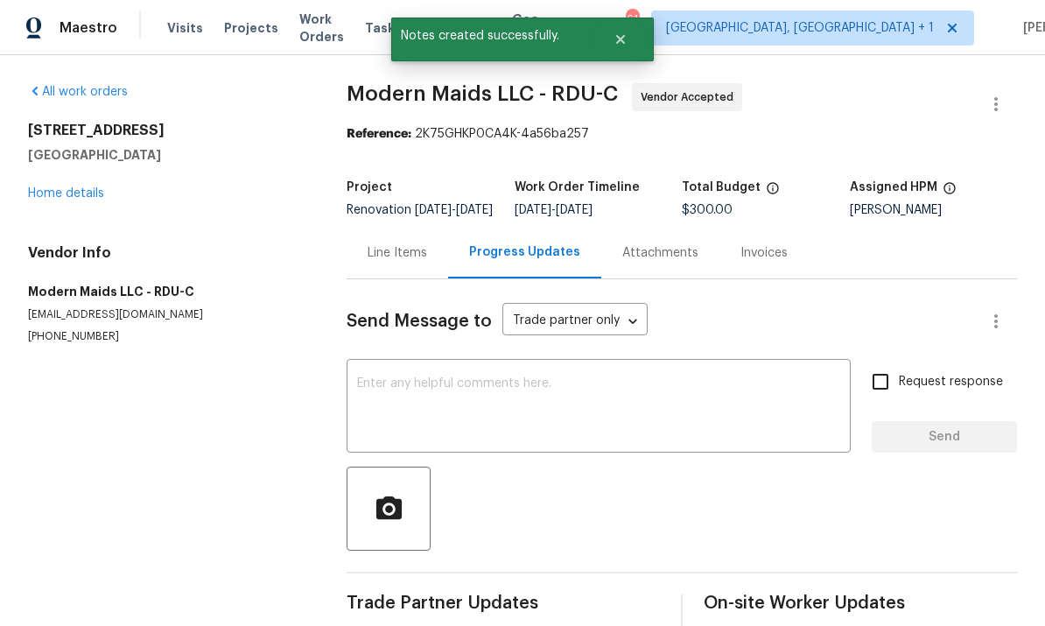
click at [94, 187] on link "Home details" at bounding box center [66, 193] width 76 height 12
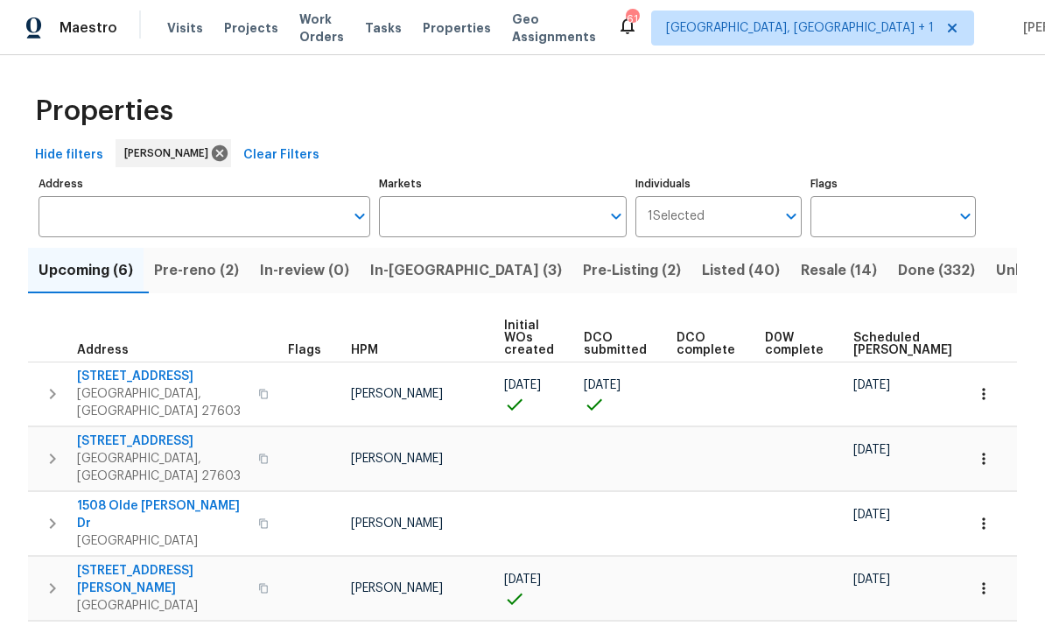
click at [422, 284] on button "In-reno (3)" at bounding box center [466, 271] width 213 height 46
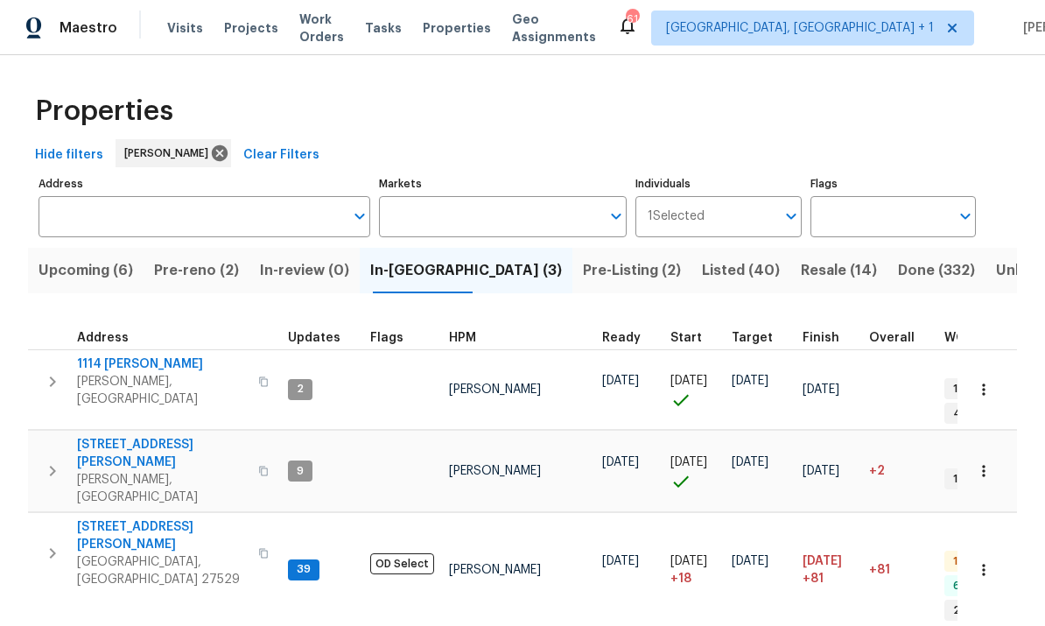
click at [200, 273] on span "Pre-reno (2)" at bounding box center [196, 270] width 85 height 25
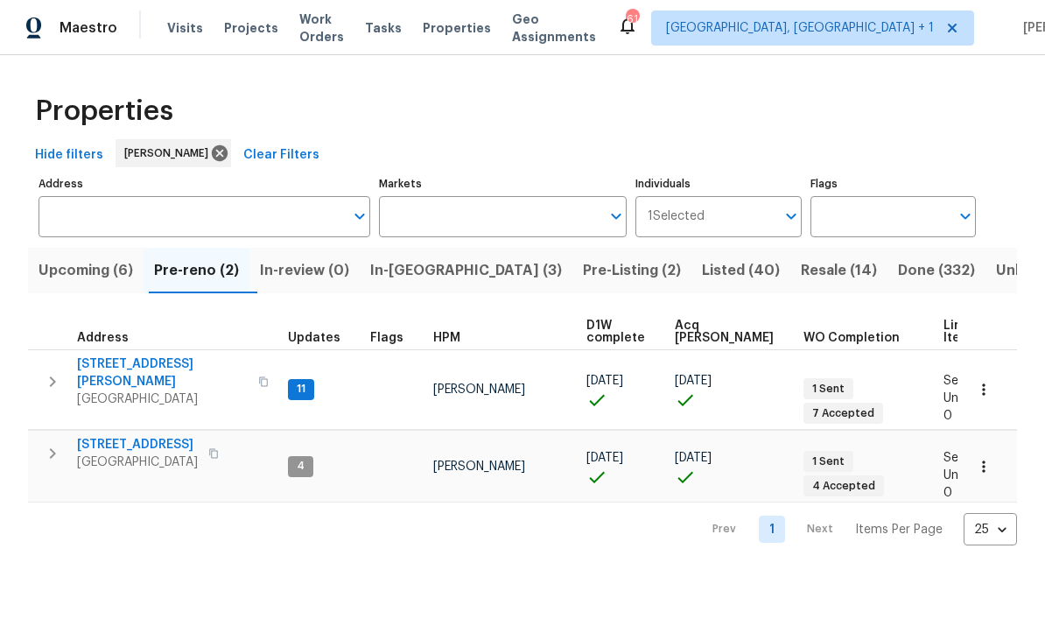
scroll to position [14, 0]
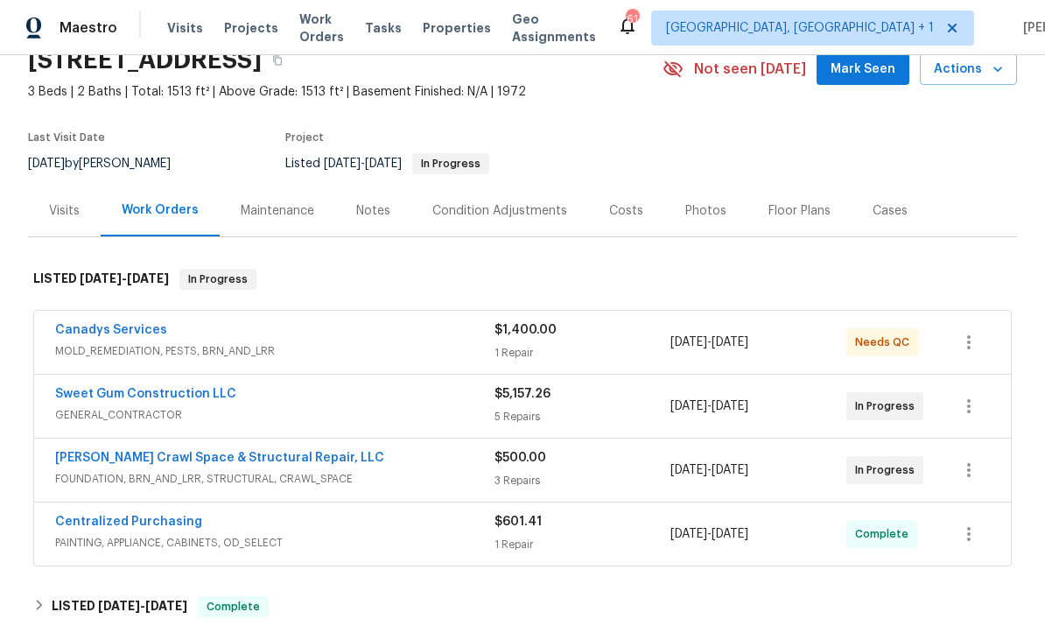
scroll to position [81, 0]
click at [228, 462] on link "Falcone Crawl Space & Structural Repair, LLC" at bounding box center [219, 457] width 329 height 12
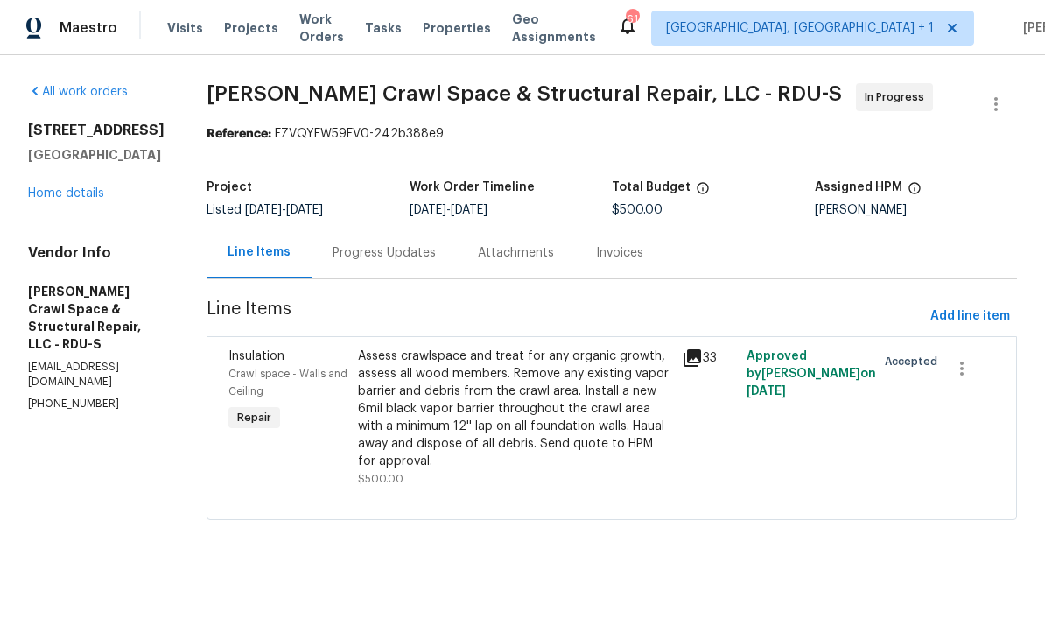
click at [413, 256] on div "Progress Updates" at bounding box center [384, 253] width 103 height 18
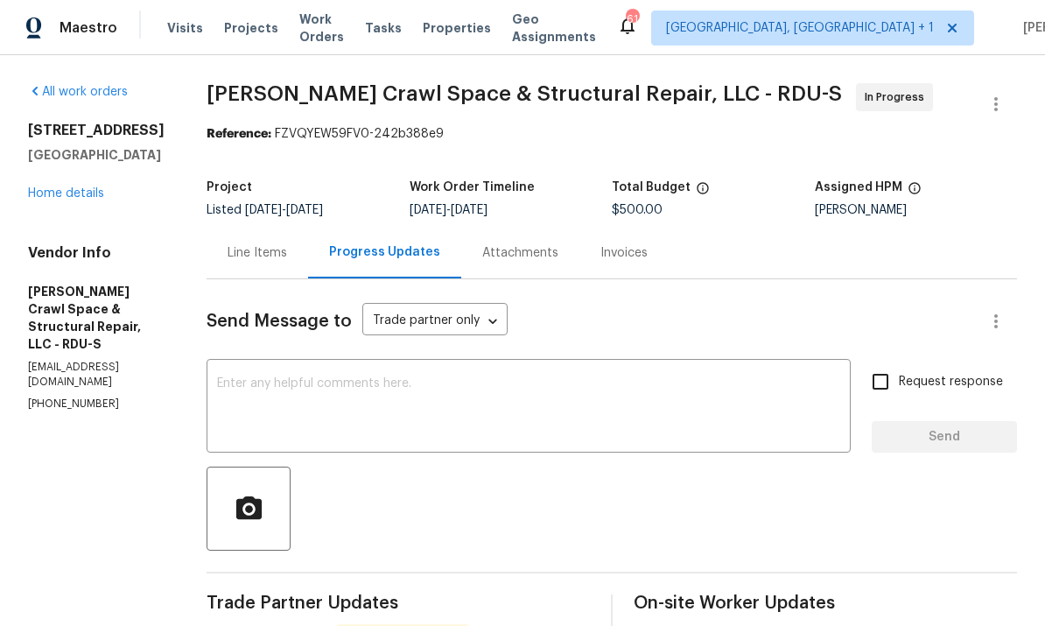
click at [95, 197] on link "Home details" at bounding box center [66, 193] width 76 height 12
